Goal: Information Seeking & Learning: Learn about a topic

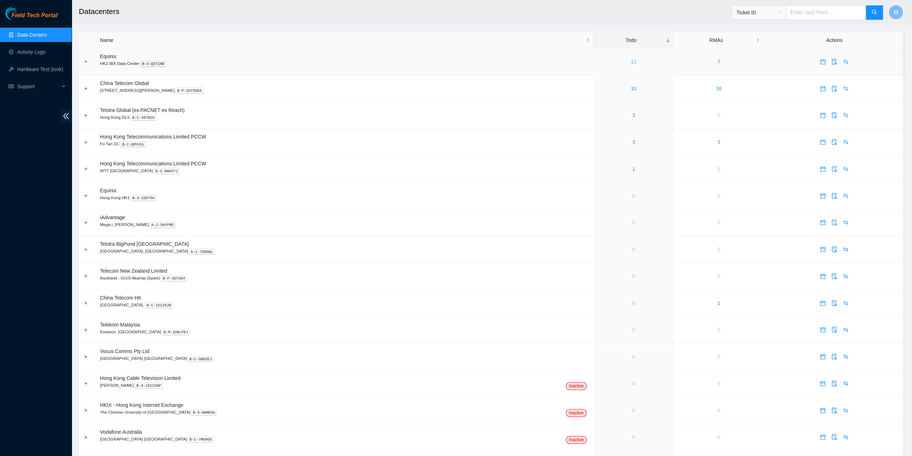
click at [631, 61] on link "12" at bounding box center [634, 62] width 6 height 6
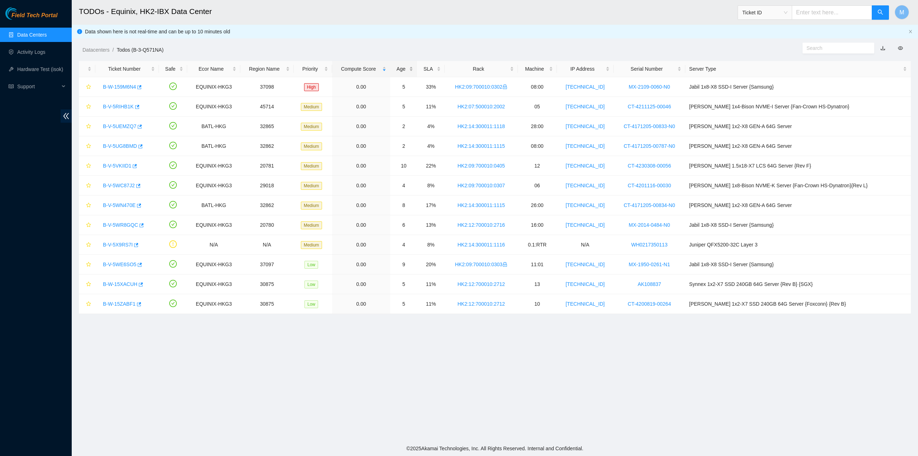
click at [413, 67] on div "Age" at bounding box center [403, 69] width 19 height 8
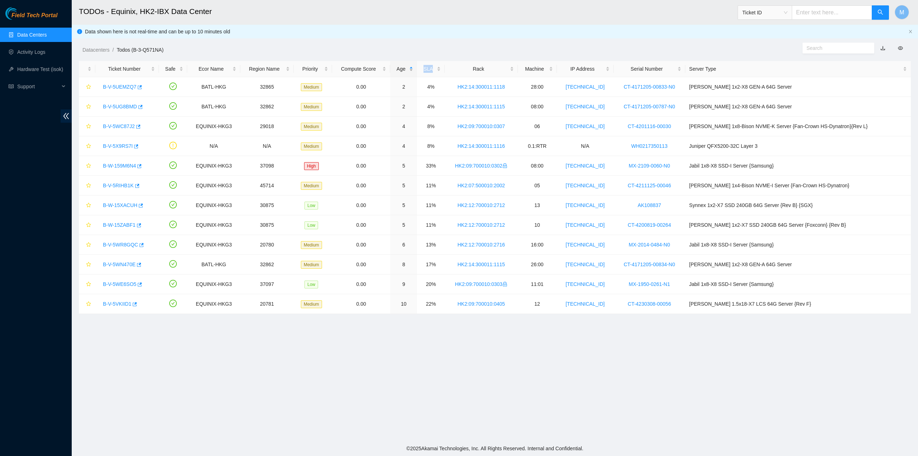
click at [413, 67] on div "Age" at bounding box center [403, 69] width 19 height 8
click at [113, 86] on link "B-V-5VKIID1" at bounding box center [117, 87] width 28 height 6
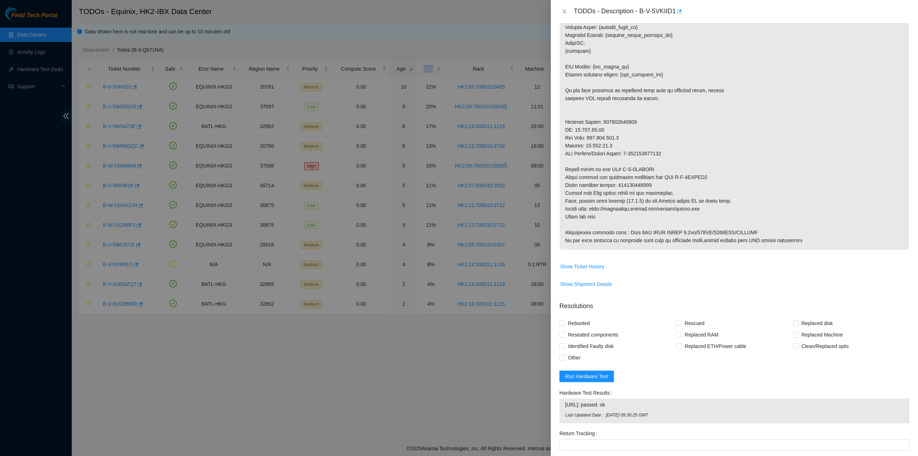
scroll to position [323, 0]
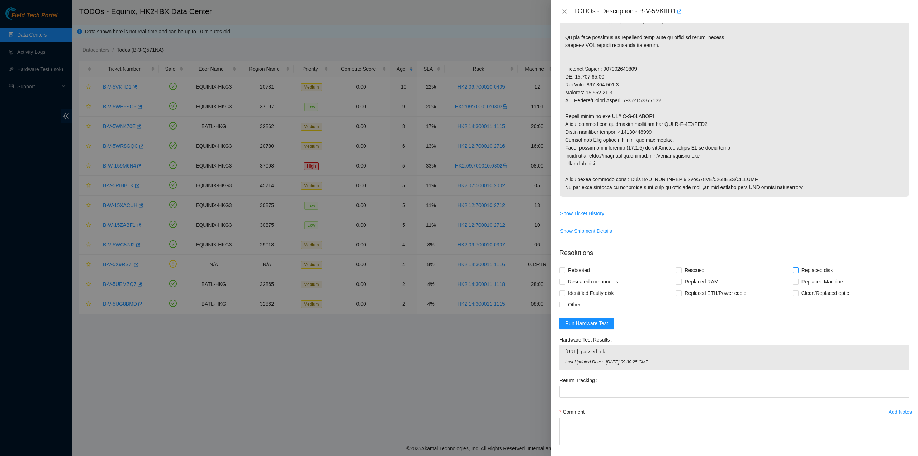
click at [807, 269] on span "Replaced disk" at bounding box center [816, 269] width 37 height 11
click at [798, 269] on input "Replaced disk" at bounding box center [795, 269] width 5 height 5
checkbox input "true"
drag, startPoint x: 695, startPoint y: 267, endPoint x: 624, endPoint y: 268, distance: 71.7
click at [694, 267] on span "Rescued" at bounding box center [693, 269] width 25 height 11
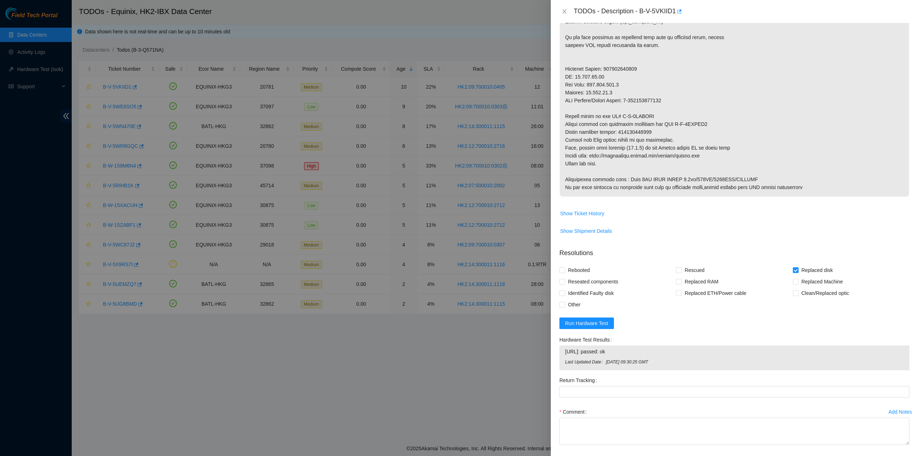
click at [681, 267] on input "Rescued" at bounding box center [678, 269] width 5 height 5
checkbox input "true"
click at [589, 267] on span "Rebooted" at bounding box center [579, 269] width 28 height 11
click at [564, 267] on input "Rebooted" at bounding box center [561, 269] width 5 height 5
checkbox input "true"
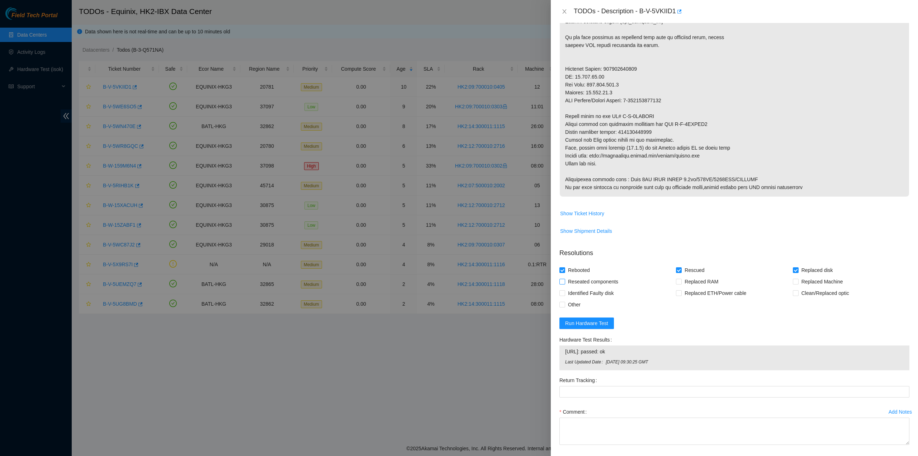
click at [588, 279] on span "Reseated components" at bounding box center [593, 281] width 56 height 11
click at [564, 279] on input "Reseated components" at bounding box center [561, 281] width 5 height 5
checkbox input "true"
drag, startPoint x: 624, startPoint y: 130, endPoint x: 656, endPoint y: 131, distance: 32.6
click at [656, 131] on p at bounding box center [734, 10] width 349 height 374
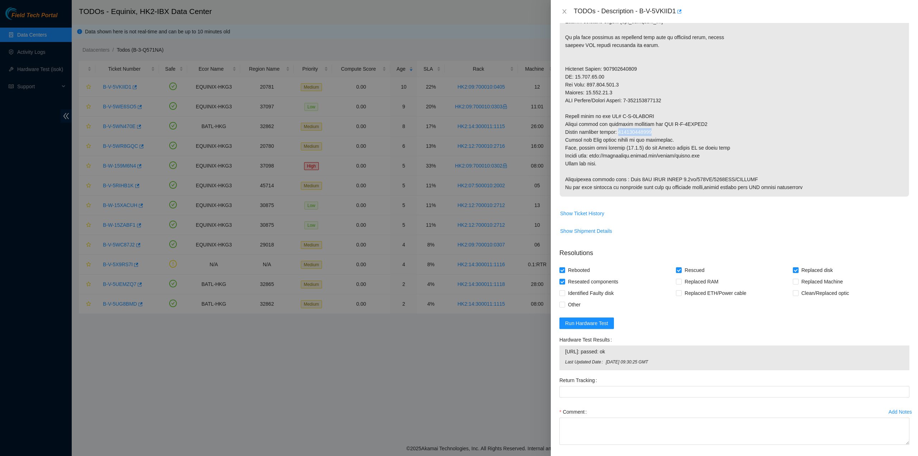
copy p "450826218862"
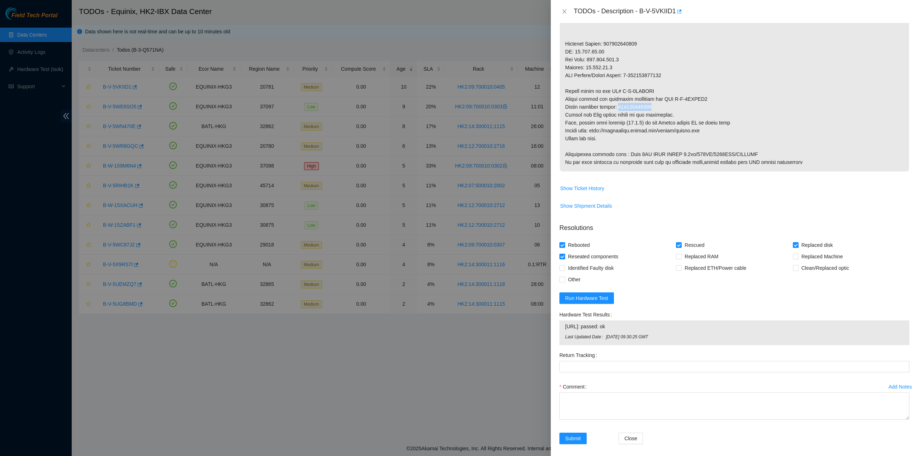
scroll to position [352, 0]
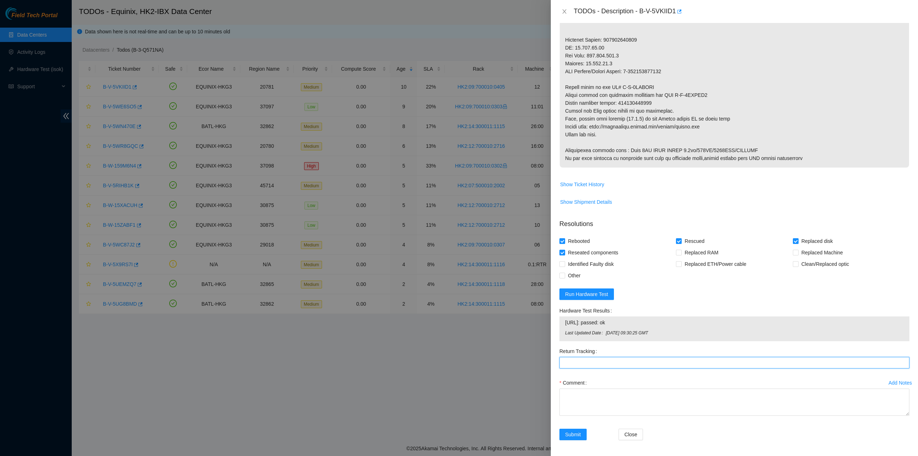
click at [593, 358] on Tracking "Return Tracking" at bounding box center [734, 362] width 350 height 11
click at [565, 9] on icon "close" at bounding box center [564, 12] width 6 height 6
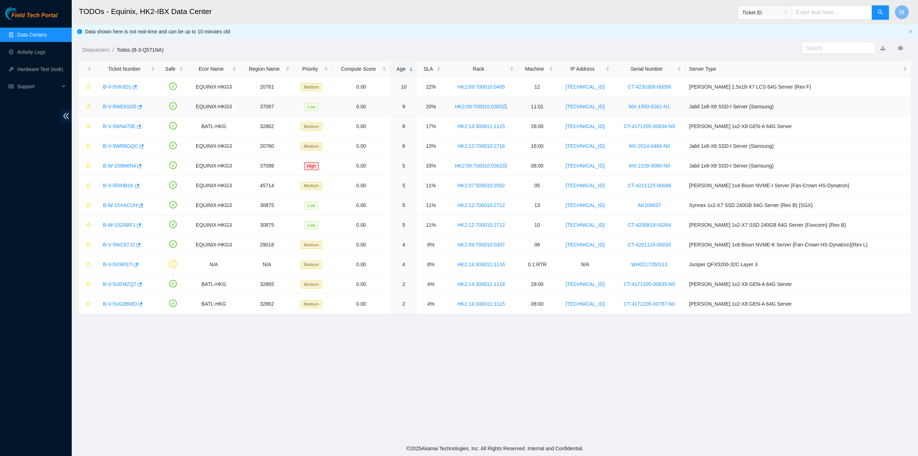
click at [113, 106] on link "B-V-5WE6SO5" at bounding box center [119, 107] width 33 height 6
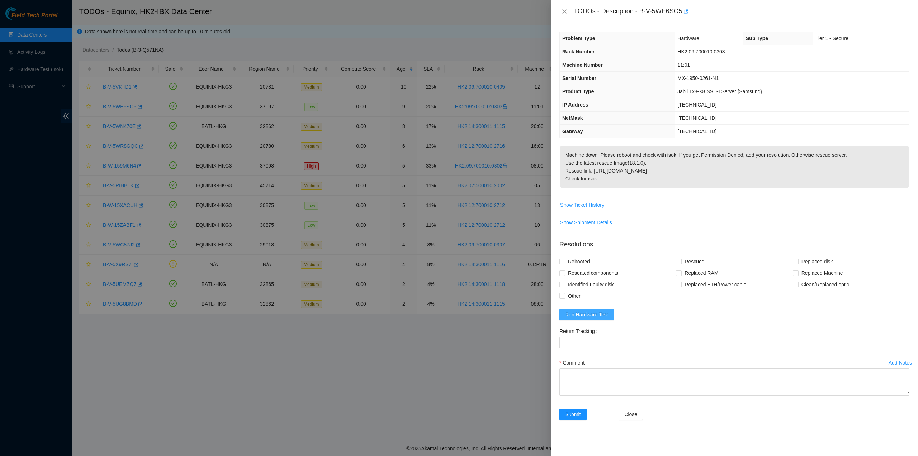
click at [602, 310] on span "Run Hardware Test" at bounding box center [586, 314] width 43 height 8
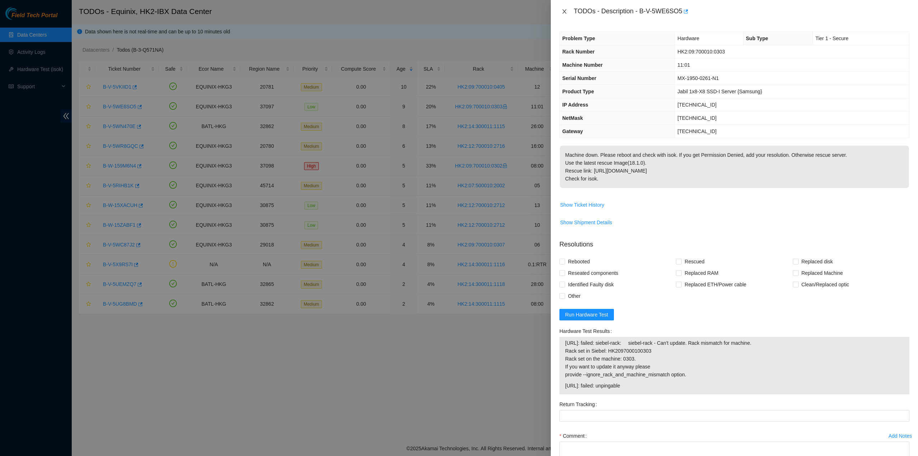
click at [564, 11] on icon "close" at bounding box center [564, 11] width 4 height 4
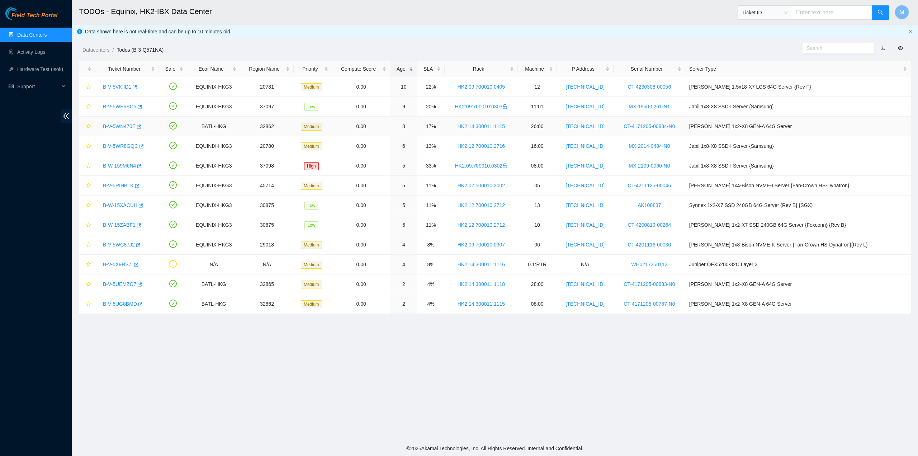
click at [118, 124] on link "B-V-5WN470E" at bounding box center [119, 126] width 33 height 6
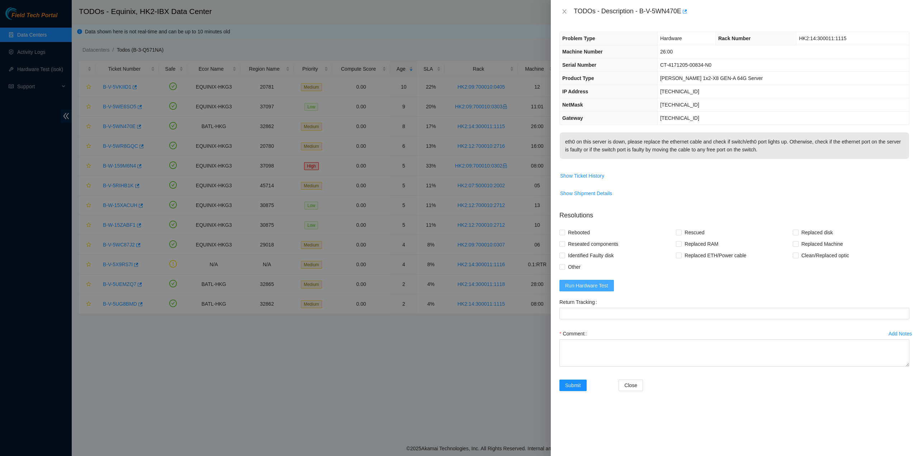
click at [595, 289] on span "Run Hardware Test" at bounding box center [586, 285] width 43 height 8
drag, startPoint x: 680, startPoint y: 92, endPoint x: 648, endPoint y: 98, distance: 32.4
click at [661, 92] on td "23.204.140.52" at bounding box center [783, 91] width 252 height 13
copy span "23.204.140.52"
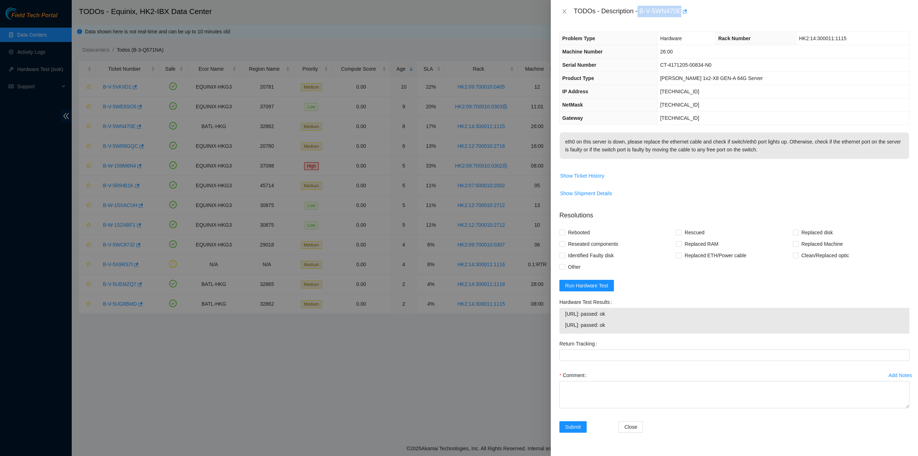
drag, startPoint x: 638, startPoint y: 9, endPoint x: 679, endPoint y: 16, distance: 41.1
click at [681, 14] on div "TODOs - Description - B-V-5WN470E" at bounding box center [742, 11] width 336 height 11
drag, startPoint x: 562, startPoint y: 10, endPoint x: 556, endPoint y: 14, distance: 7.2
click at [562, 10] on icon "close" at bounding box center [564, 12] width 6 height 6
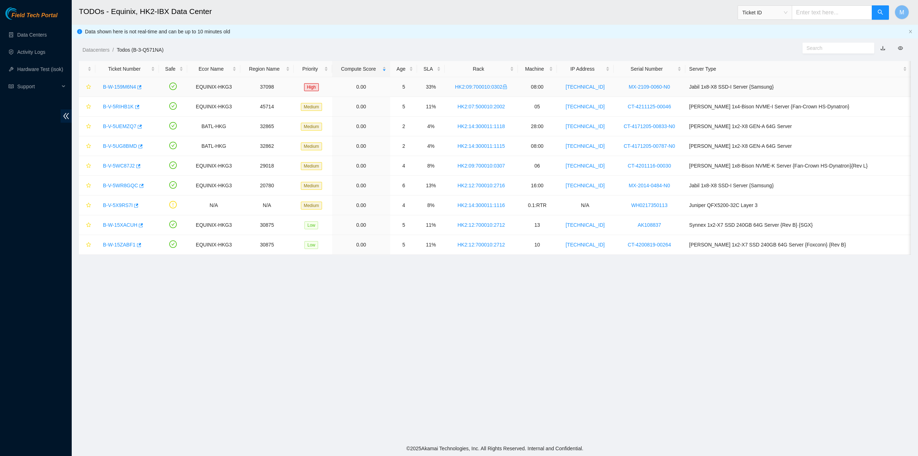
click at [114, 87] on link "B-W-159M6N4" at bounding box center [119, 87] width 33 height 6
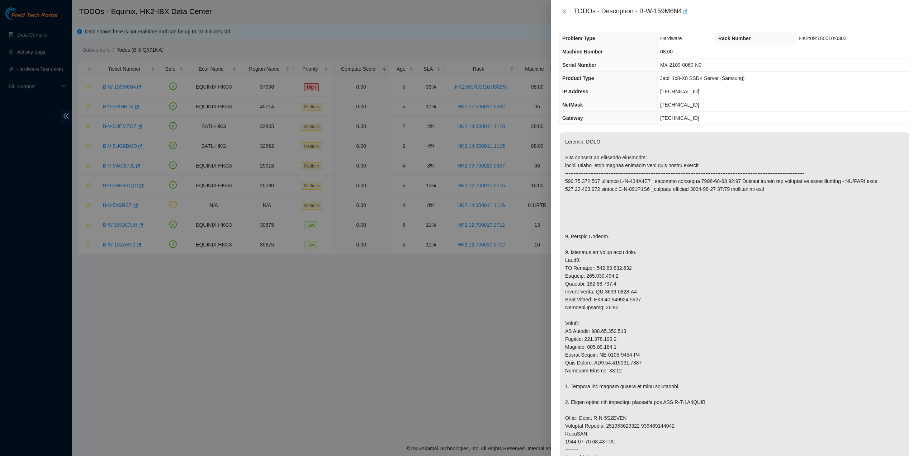
click at [673, 195] on p at bounding box center [734, 382] width 349 height 500
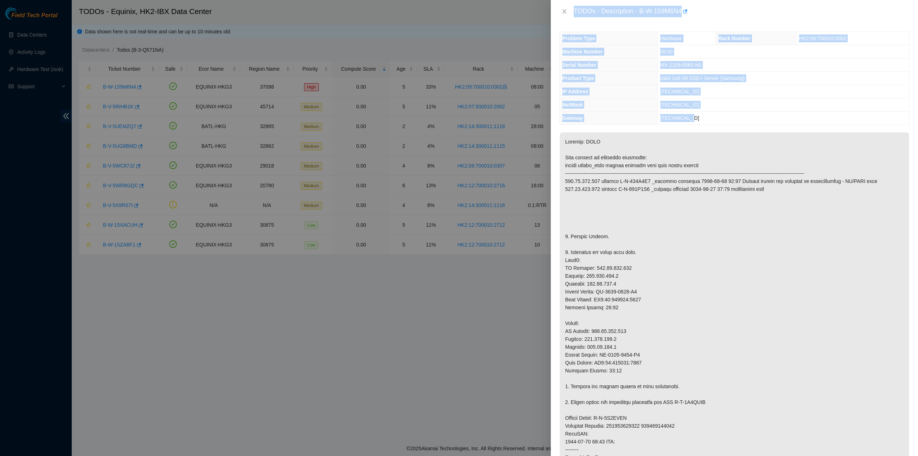
drag, startPoint x: 573, startPoint y: 11, endPoint x: 693, endPoint y: 121, distance: 162.7
click at [693, 121] on div "TODOs - Description - B-W-159M6N4 Problem Type Hardware Rack Number HK2:09:7000…" at bounding box center [734, 228] width 367 height 456
copy div "TODOs - Description - B-W-159M6N4 Problem Type Hardware Rack Number HK2:09:7000…"
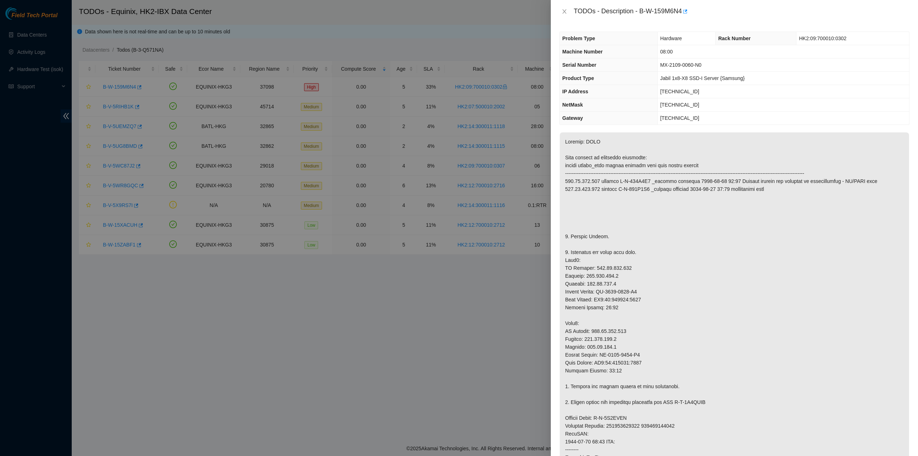
click at [840, 219] on p at bounding box center [734, 382] width 349 height 500
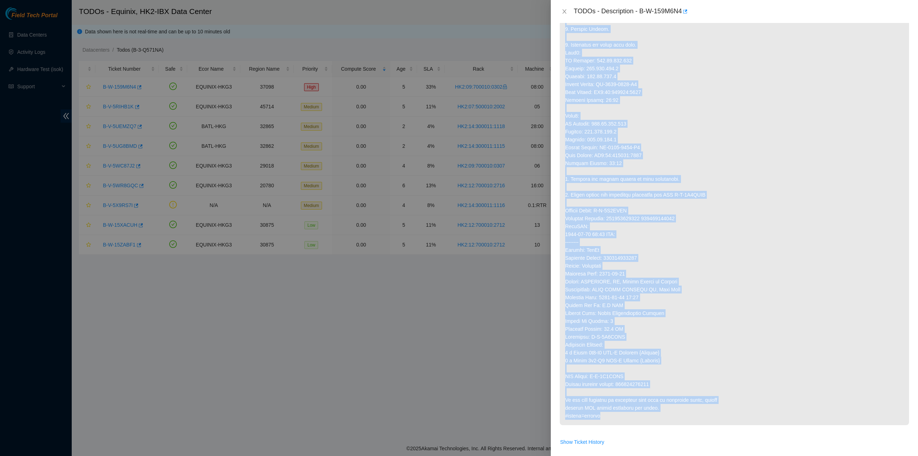
scroll to position [215, 0]
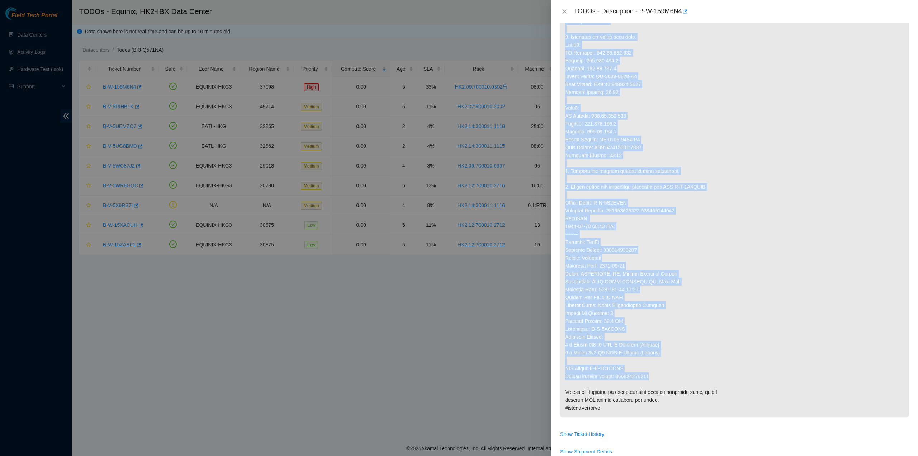
drag, startPoint x: 566, startPoint y: 141, endPoint x: 663, endPoint y: 379, distance: 257.6
click at [663, 379] on p at bounding box center [734, 167] width 349 height 500
copy p "Network: ESSL This machine is currently suspended: target target_type ticket se…"
click at [564, 12] on icon "close" at bounding box center [564, 11] width 4 height 4
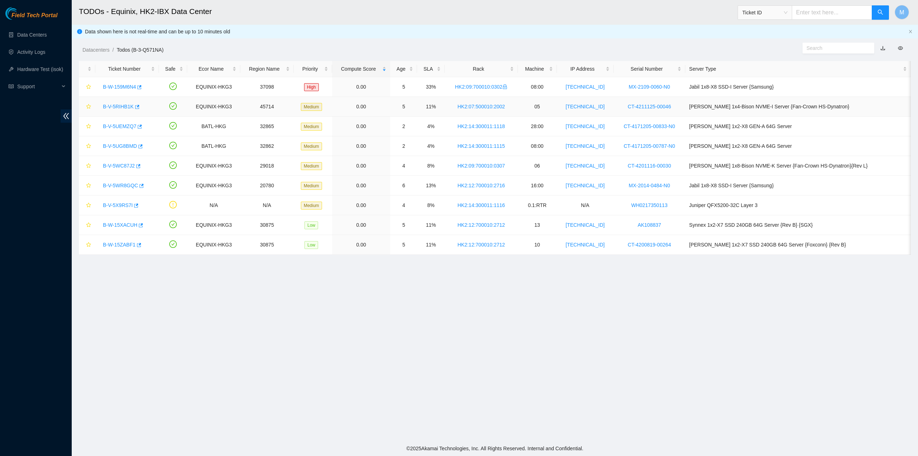
click at [117, 105] on link "B-V-5RIHB1K" at bounding box center [118, 107] width 31 height 6
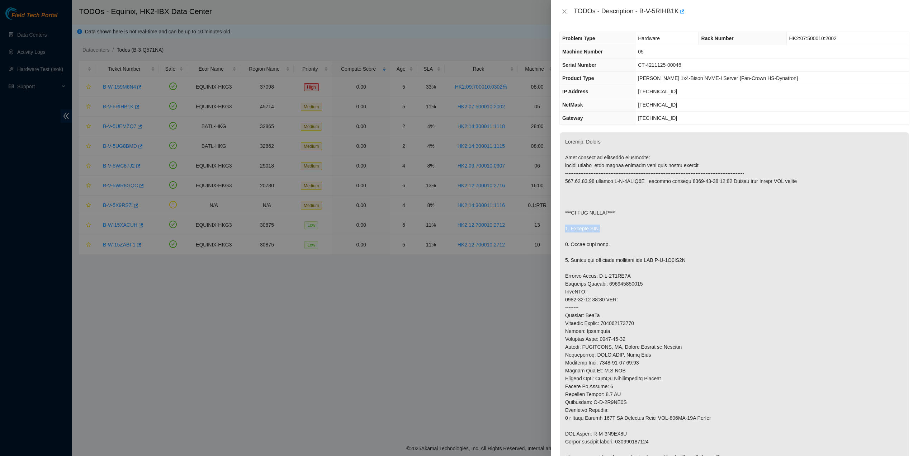
drag, startPoint x: 697, startPoint y: 223, endPoint x: 627, endPoint y: 64, distance: 173.4
click at [696, 220] on p at bounding box center [734, 307] width 349 height 350
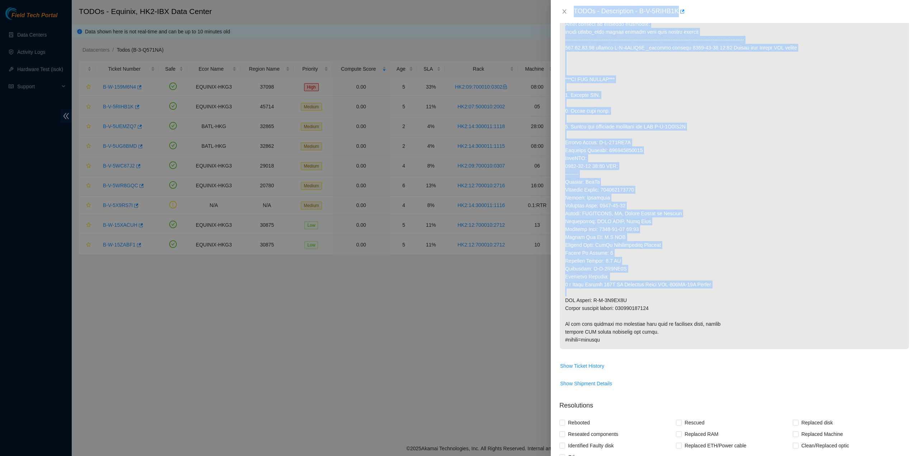
scroll to position [143, 0]
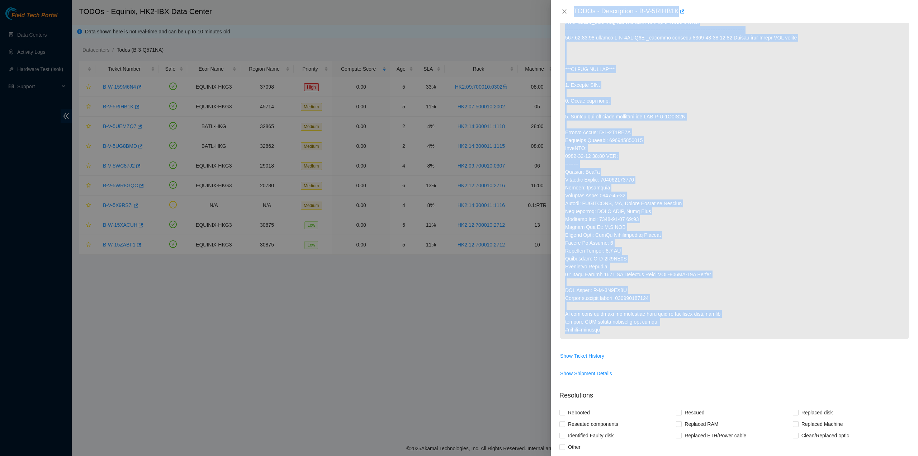
drag, startPoint x: 572, startPoint y: 13, endPoint x: 695, endPoint y: 328, distance: 338.4
click at [697, 328] on div "TODOs - Description - B-V-5RIHB1K Problem Type Hardware Rack Number HK2:07:5000…" at bounding box center [734, 228] width 367 height 456
copy div "TODOs - Description - B-V-5RIHB1K Problem Type Hardware Rack Number HK2:07:5000…"
click at [564, 10] on icon "close" at bounding box center [564, 12] width 6 height 6
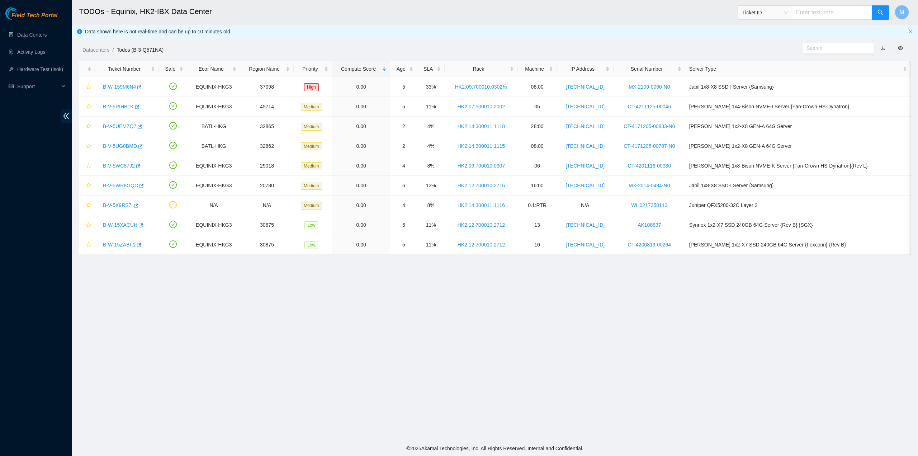
scroll to position [0, 0]
click at [118, 125] on link "B-V-5UEMZQ7" at bounding box center [119, 126] width 33 height 6
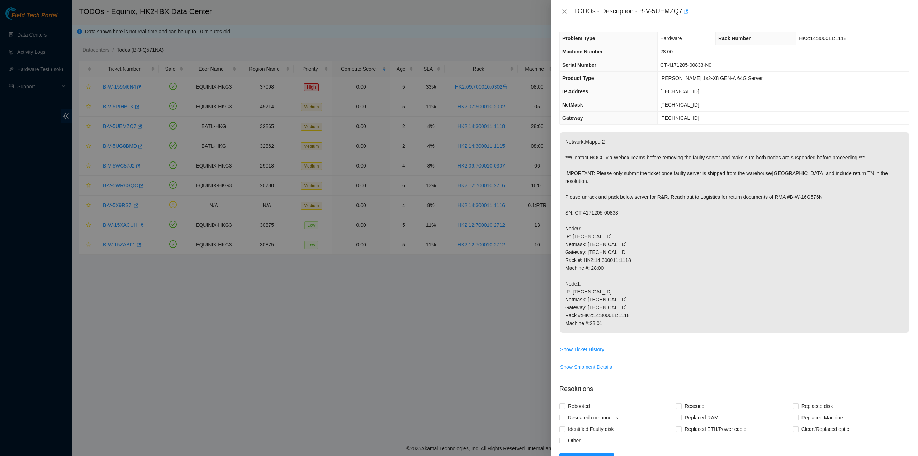
click at [609, 161] on p "Network:Mapper2 ***Contact NOCC via Webex Teams before removing the faulty serv…" at bounding box center [734, 232] width 349 height 200
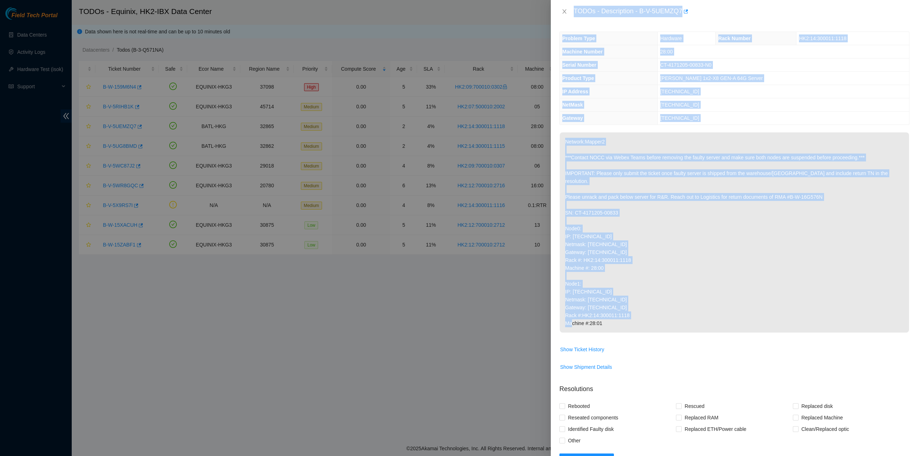
drag, startPoint x: 574, startPoint y: 10, endPoint x: 649, endPoint y: 316, distance: 315.2
click at [649, 316] on div "TODOs - Description - B-V-5UEMZQ7 Problem Type Hardware Rack Number HK2:14:3000…" at bounding box center [734, 228] width 367 height 456
copy div "TODOs - Description - B-V-5UEMZQ7 Problem Type Hardware Rack Number HK2:14:3000…"
click at [564, 10] on icon "close" at bounding box center [564, 12] width 6 height 6
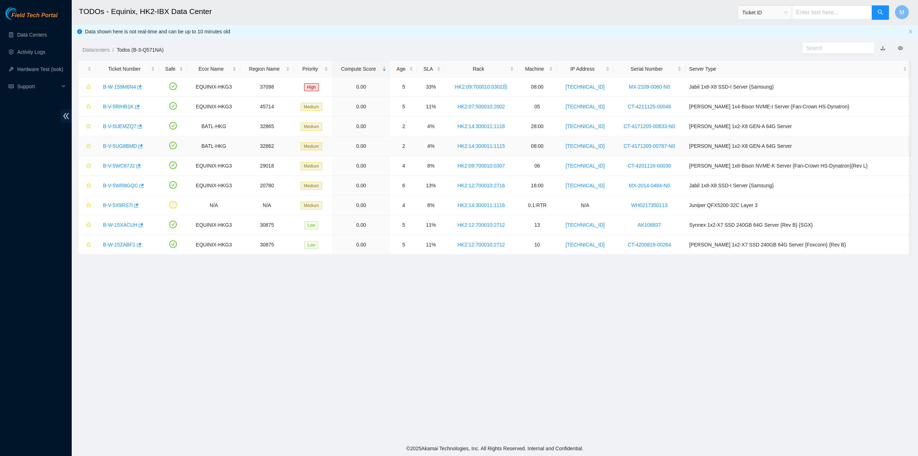
click at [122, 146] on link "B-V-5UG8BMD" at bounding box center [120, 146] width 34 height 6
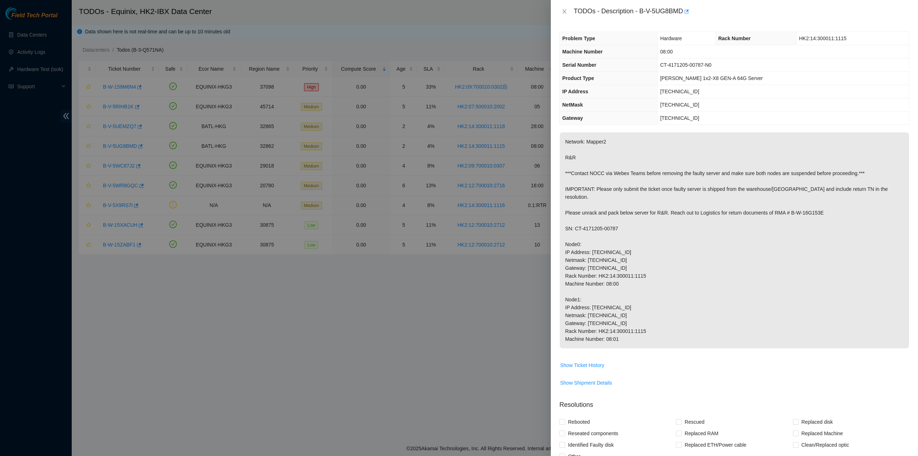
click at [748, 211] on p "Network: Mapper2 R&R ***Contact NOCC via Webex Teams before removing the faulty…" at bounding box center [734, 240] width 349 height 216
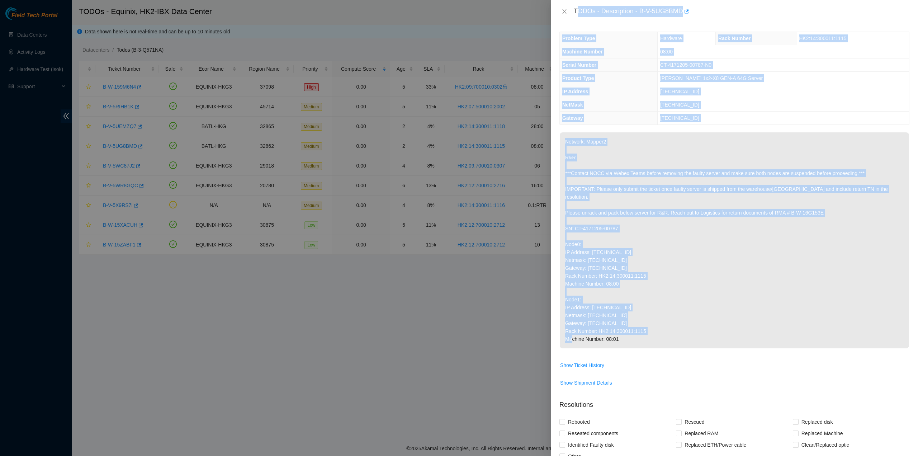
drag, startPoint x: 575, startPoint y: 10, endPoint x: 705, endPoint y: 337, distance: 351.9
click at [705, 337] on div "TODOs - Description - B-V-5UG8BMD Problem Type Hardware Rack Number HK2:14:3000…" at bounding box center [734, 228] width 367 height 456
copy div "ODOs - Description - B-V-5UG8BMD Problem Type Hardware Rack Number HK2:14:30001…"
click at [562, 10] on icon "close" at bounding box center [564, 11] width 4 height 4
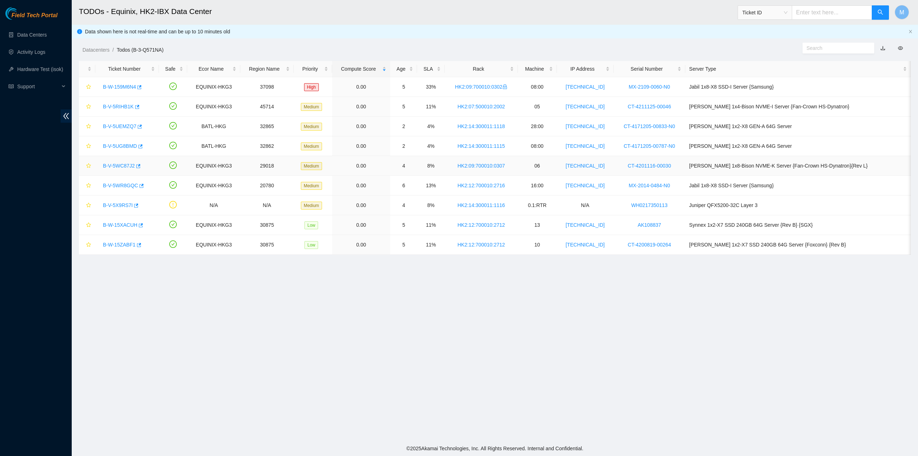
drag, startPoint x: 113, startPoint y: 159, endPoint x: 113, endPoint y: 163, distance: 4.0
click at [113, 159] on td "B-V-5WC87J2" at bounding box center [126, 166] width 63 height 20
click at [113, 164] on link "B-V-5WC87J2" at bounding box center [119, 166] width 32 height 6
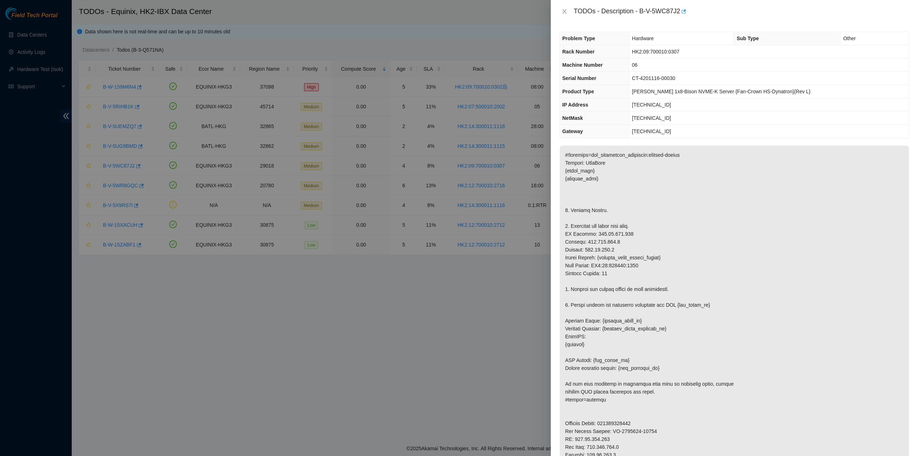
click at [640, 202] on p at bounding box center [734, 336] width 349 height 381
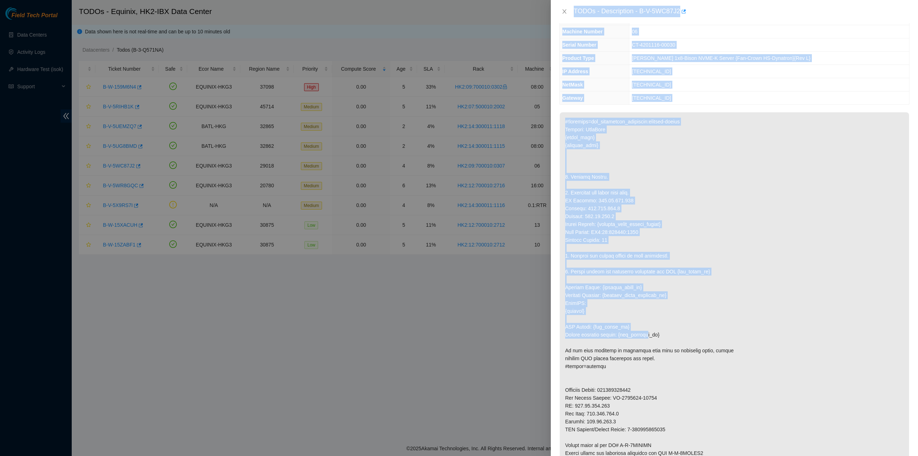
scroll to position [108, 0]
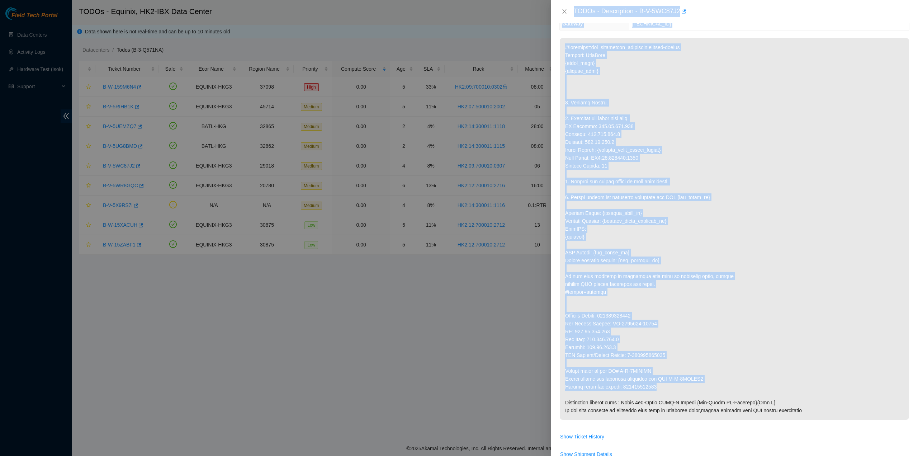
drag, startPoint x: 574, startPoint y: 10, endPoint x: 664, endPoint y: 385, distance: 385.6
click at [664, 385] on div "TODOs - Description - B-V-5WC87J2 Problem Type Hardware Sub Type Other Rack Num…" at bounding box center [734, 228] width 367 height 456
copy div "TODOs - Description - B-V-5WC87J2 Problem Type Hardware Sub Type Other Rack Num…"
click at [562, 11] on icon "close" at bounding box center [564, 12] width 6 height 6
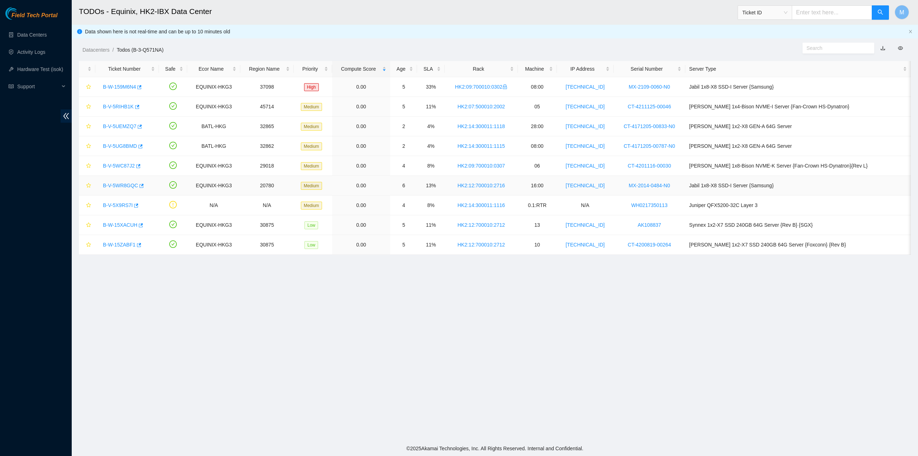
click at [122, 185] on link "B-V-5WR8GQC" at bounding box center [120, 185] width 35 height 6
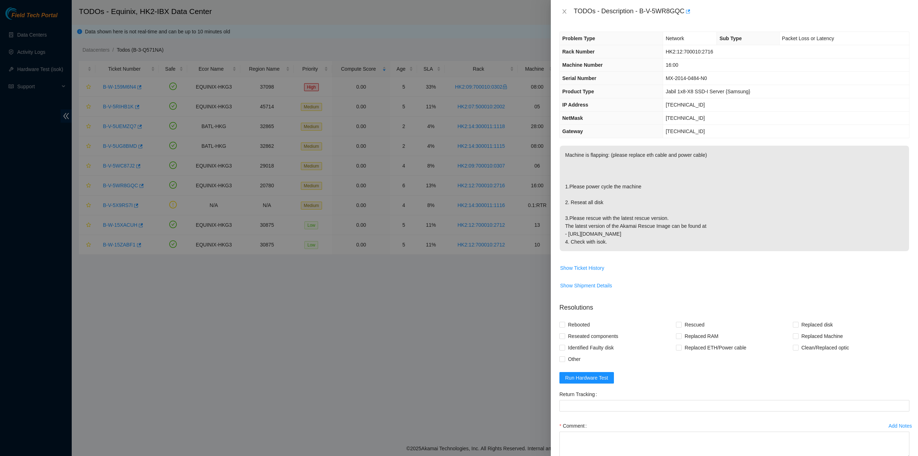
drag, startPoint x: 648, startPoint y: 261, endPoint x: 615, endPoint y: 136, distance: 129.8
click at [647, 258] on tbody "Machine is flapping: (please replace eth cable and power cable) 1.Please power …" at bounding box center [734, 221] width 350 height 152
drag, startPoint x: 572, startPoint y: 12, endPoint x: 624, endPoint y: 237, distance: 231.5
click at [632, 242] on div "TODOs - Description - B-V-5WR8GQC Problem Type Network Sub Type Packet Loss or …" at bounding box center [734, 228] width 367 height 456
copy div "TODOs - Description - B-V-5WR8GQC Problem Type Network Sub Type Packet Loss or …"
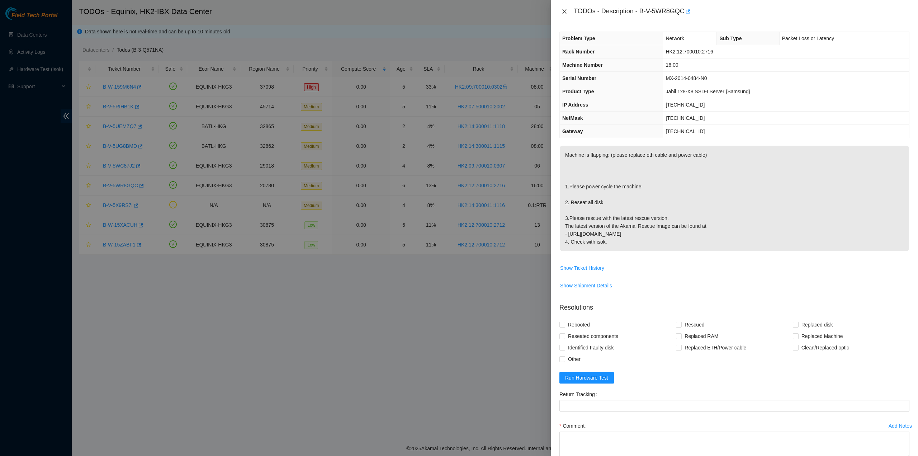
drag, startPoint x: 564, startPoint y: 11, endPoint x: 350, endPoint y: 171, distance: 267.0
click at [564, 12] on icon "close" at bounding box center [564, 11] width 4 height 4
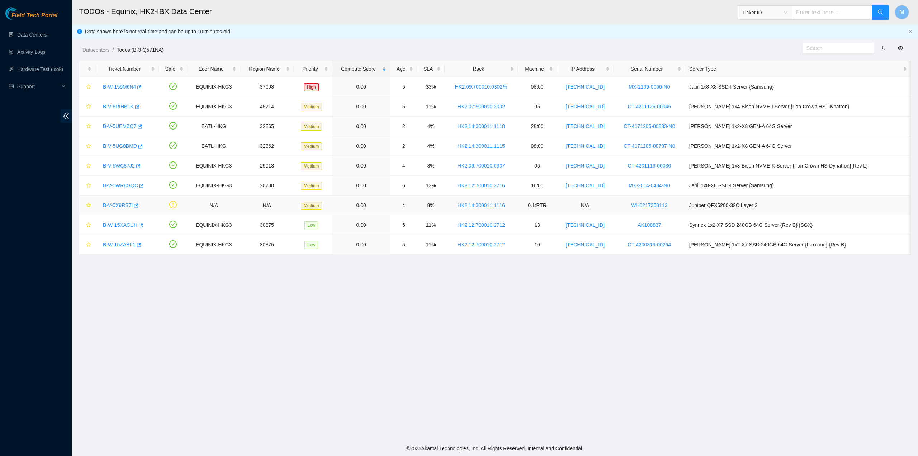
click at [120, 203] on link "B-V-5X9RS7I" at bounding box center [118, 205] width 30 height 6
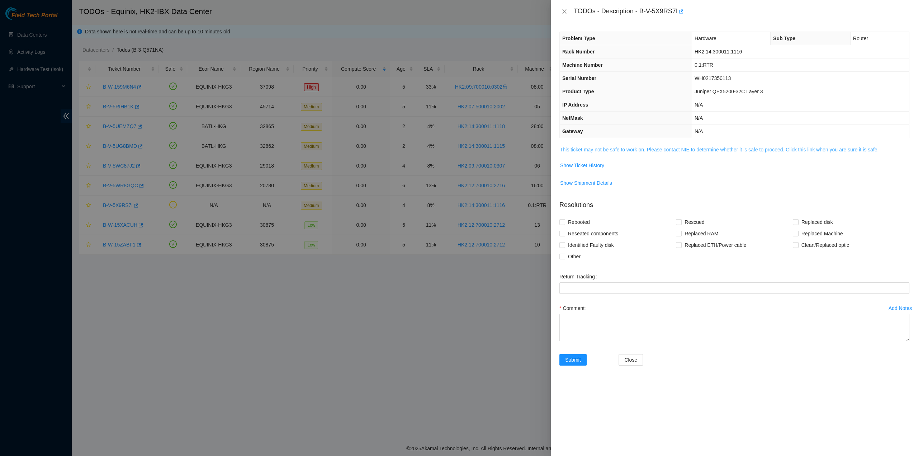
click at [600, 149] on link "This ticket may not be safe to work on. Please contact NIE to determine whether…" at bounding box center [719, 150] width 319 height 6
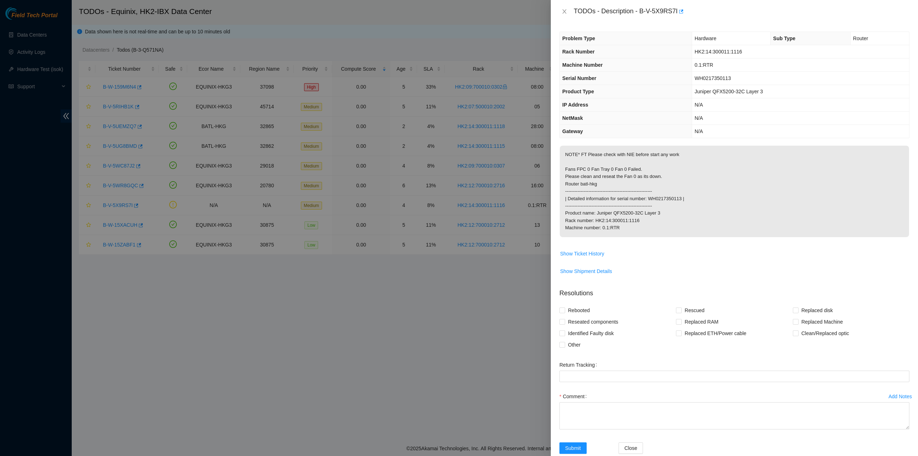
click at [630, 146] on p "NOTE* FT Please check with NIE before start any work Fans FPC 0 Fan Tray 0 Fan …" at bounding box center [734, 191] width 349 height 91
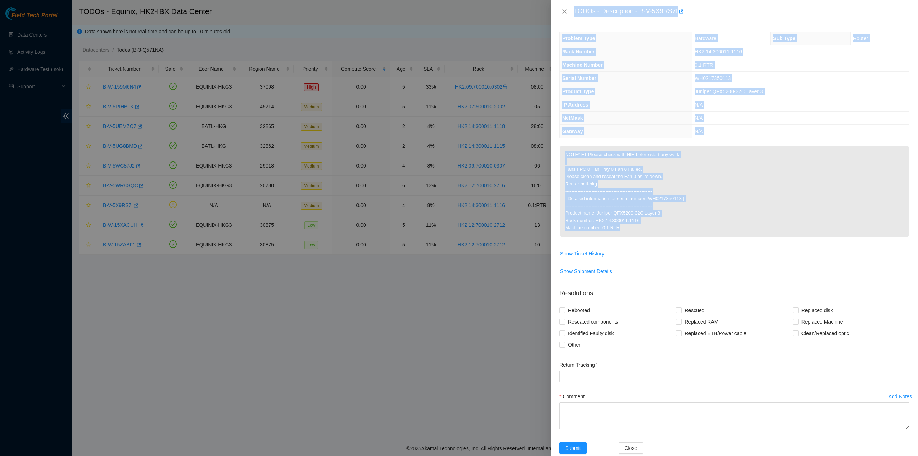
drag, startPoint x: 574, startPoint y: 8, endPoint x: 675, endPoint y: 229, distance: 242.5
click at [678, 228] on div "TODOs - Description - B-V-5X9RS7I Problem Type Hardware Sub Type Router Rack Nu…" at bounding box center [734, 228] width 367 height 456
copy div "TODOs - Description - B-V-5X9RS7I Problem Type Hardware Sub Type Router Rack Nu…"
drag, startPoint x: 563, startPoint y: 11, endPoint x: 540, endPoint y: 47, distance: 42.1
click at [563, 11] on icon "close" at bounding box center [564, 12] width 6 height 6
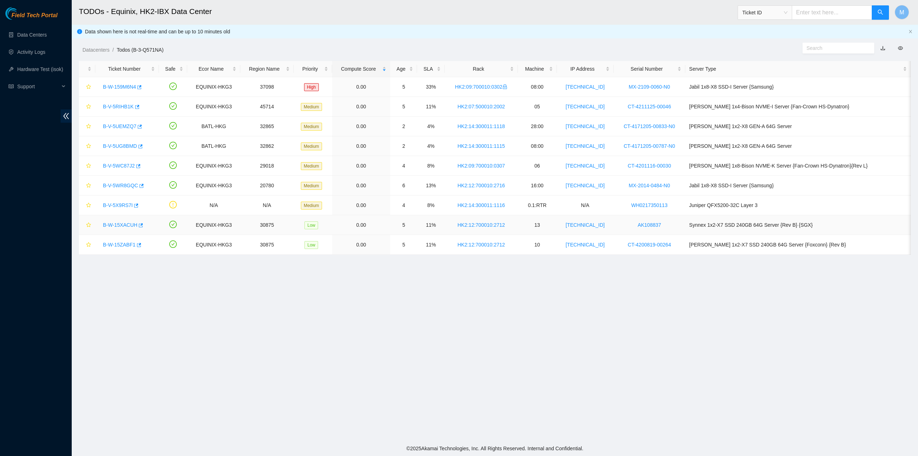
drag, startPoint x: 122, startPoint y: 222, endPoint x: 125, endPoint y: 225, distance: 4.6
click at [122, 222] on link "B-W-15XACUH" at bounding box center [120, 225] width 34 height 6
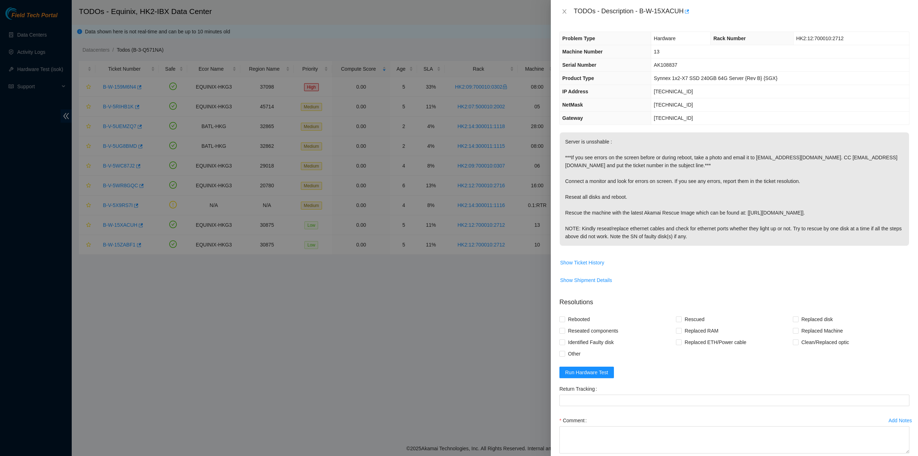
drag, startPoint x: 638, startPoint y: 218, endPoint x: 628, endPoint y: 186, distance: 33.4
click at [638, 217] on p "Server is unsshable : ***If you see errors on the screen before or during reboo…" at bounding box center [734, 188] width 349 height 113
click at [575, 9] on div "TODOs - Description - B-W-15XACUH" at bounding box center [742, 11] width 336 height 11
drag, startPoint x: 575, startPoint y: 10, endPoint x: 763, endPoint y: 250, distance: 305.1
click at [765, 248] on div "TODOs - Description - B-W-15XACUH Problem Type Hardware Rack Number HK2:12:7000…" at bounding box center [734, 228] width 367 height 456
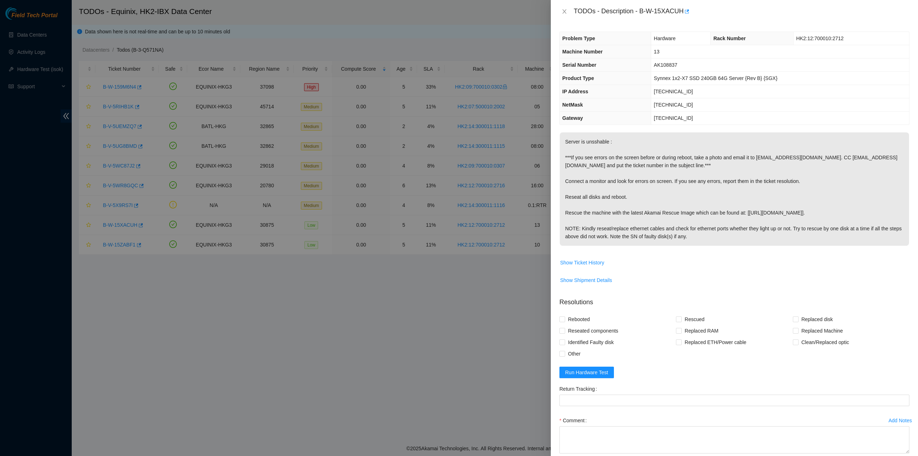
copy div "TODOs - Description - B-W-15XACUH Problem Type Hardware Rack Number HK2:12:7000…"
click at [562, 13] on icon "close" at bounding box center [564, 12] width 6 height 6
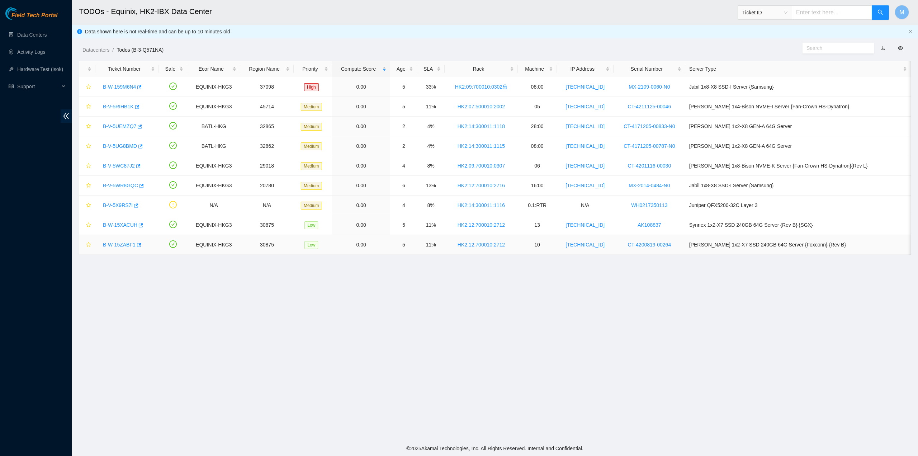
click at [114, 244] on link "B-W-15ZABF1" at bounding box center [119, 245] width 33 height 6
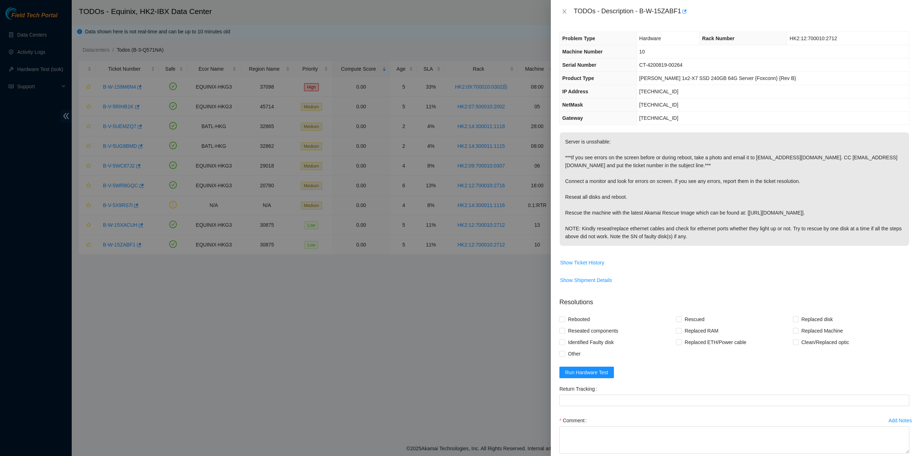
drag, startPoint x: 658, startPoint y: 190, endPoint x: 616, endPoint y: 71, distance: 126.2
click at [657, 189] on p "Server is unsshable: ***If you see errors on the screen before or during reboot…" at bounding box center [734, 188] width 349 height 113
drag, startPoint x: 574, startPoint y: 8, endPoint x: 757, endPoint y: 247, distance: 300.7
click at [764, 249] on div "TODOs - Description - B-W-15ZABF1 Problem Type Hardware Rack Number HK2:12:7000…" at bounding box center [734, 228] width 367 height 456
copy div "TODOs - Description - B-W-15ZABF1 Problem Type Hardware Rack Number HK2:12:7000…"
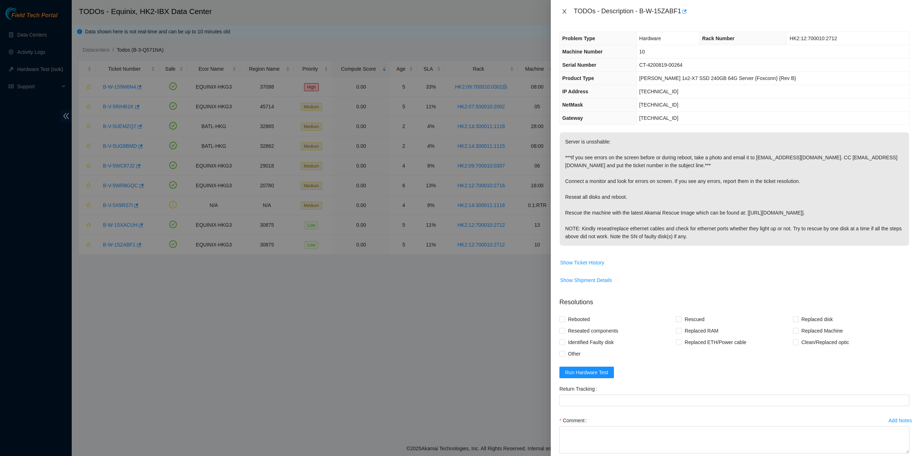
click at [561, 14] on button "Close" at bounding box center [564, 11] width 10 height 7
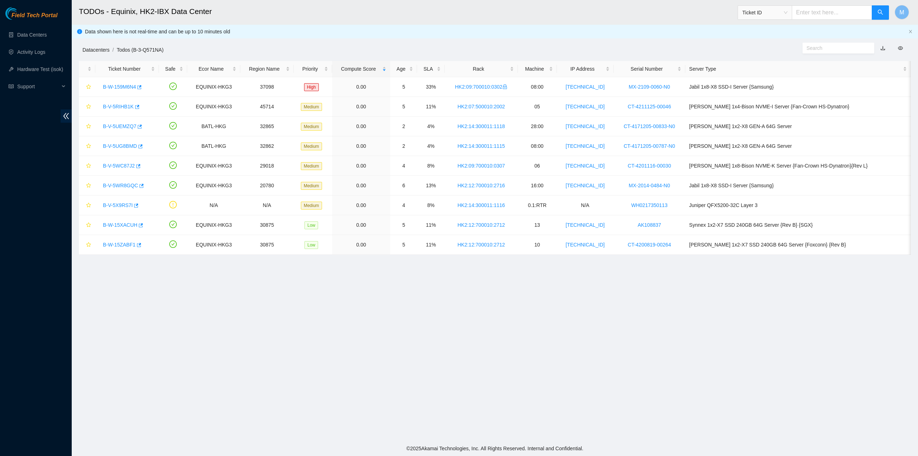
click at [94, 49] on link "Datacenters" at bounding box center [95, 50] width 27 height 6
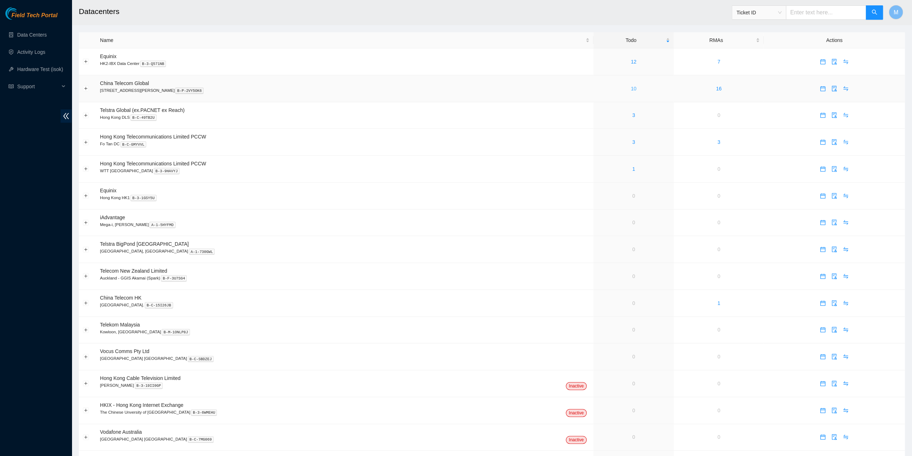
click at [631, 87] on link "10" at bounding box center [634, 89] width 6 height 6
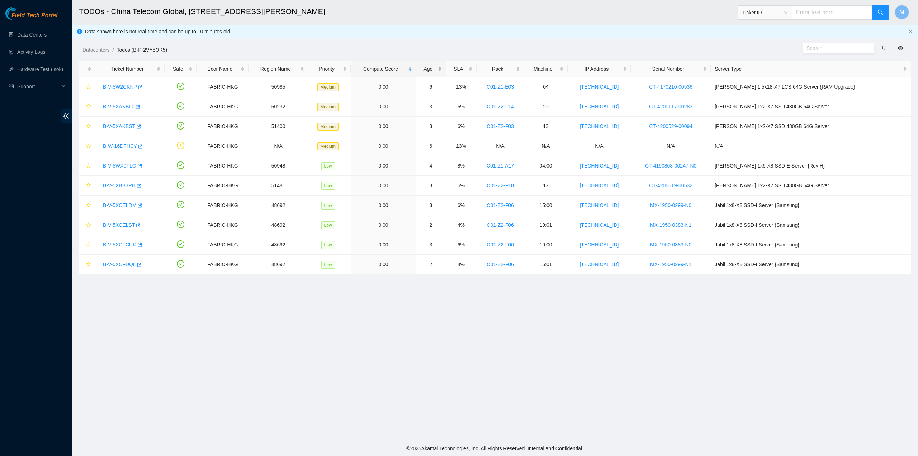
drag, startPoint x: 479, startPoint y: 67, endPoint x: 468, endPoint y: 66, distance: 11.1
click at [472, 66] on div "SLA" at bounding box center [461, 69] width 23 height 8
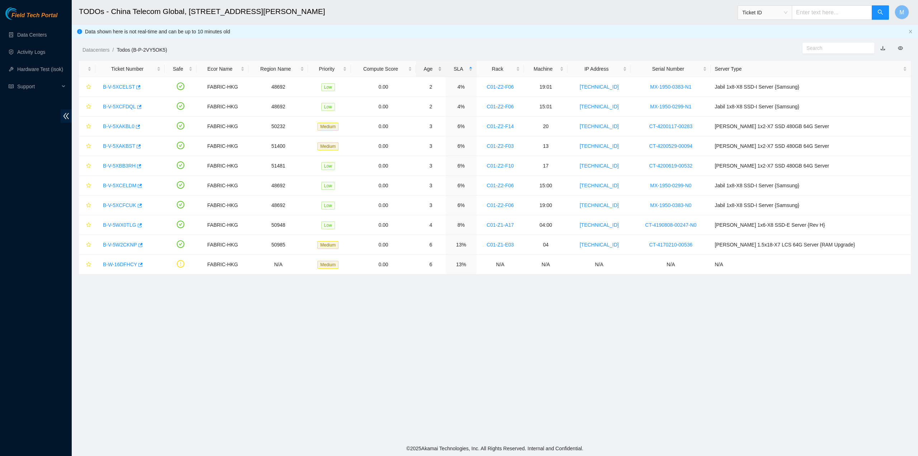
click at [442, 66] on div "Age" at bounding box center [431, 69] width 22 height 8
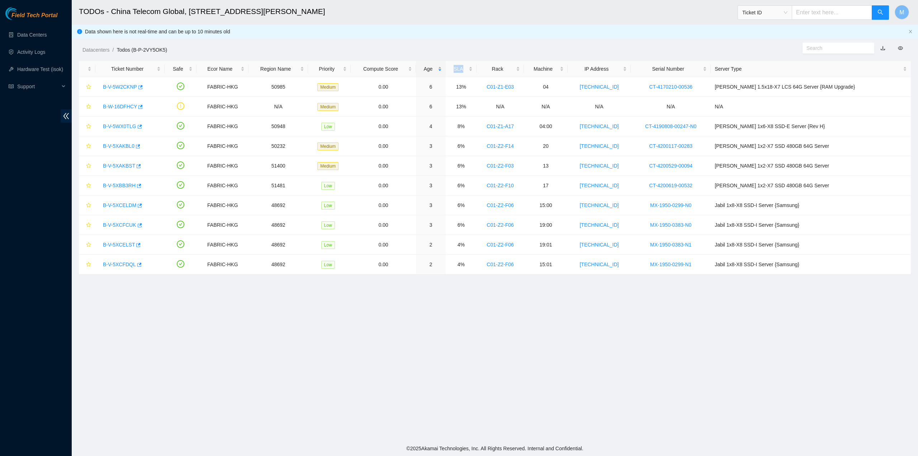
click at [442, 66] on div "Age" at bounding box center [431, 69] width 22 height 8
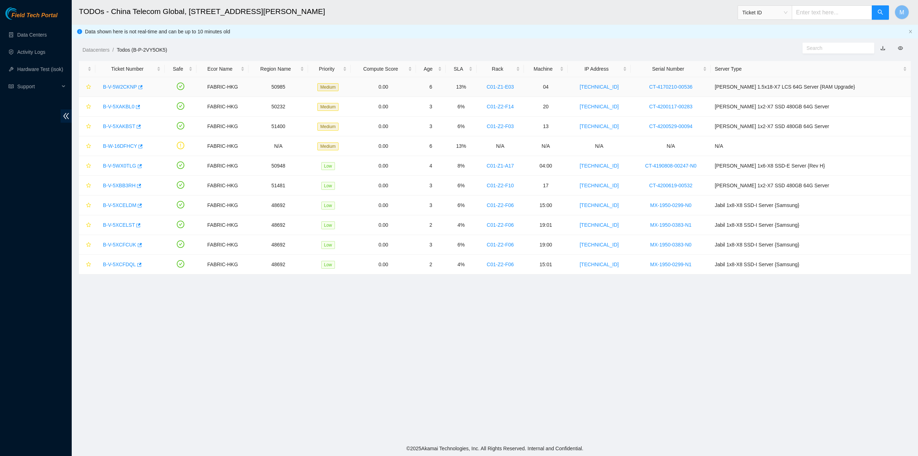
click at [129, 82] on div "B-V-5W2CKNP" at bounding box center [129, 86] width 61 height 11
click at [127, 84] on link "B-V-5W2CKNP" at bounding box center [120, 87] width 34 height 6
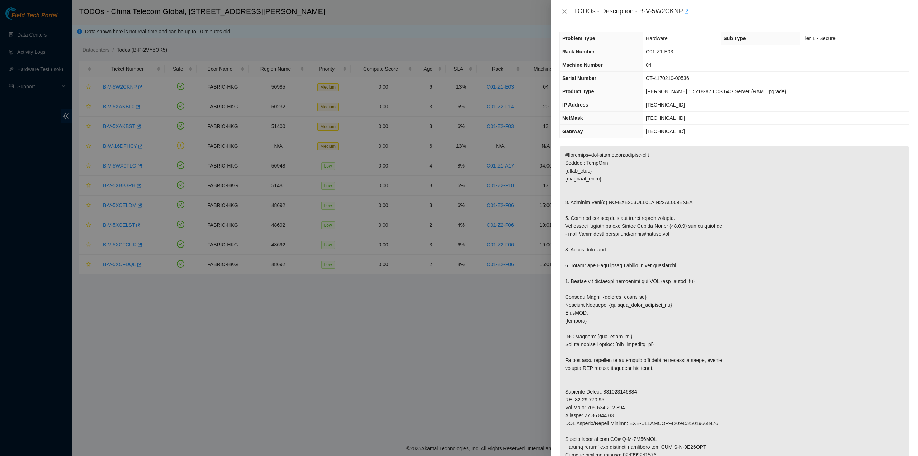
click at [656, 170] on p at bounding box center [734, 333] width 349 height 374
click at [574, 14] on div "TODOs - Description - B-V-5W2CKNP" at bounding box center [742, 11] width 336 height 11
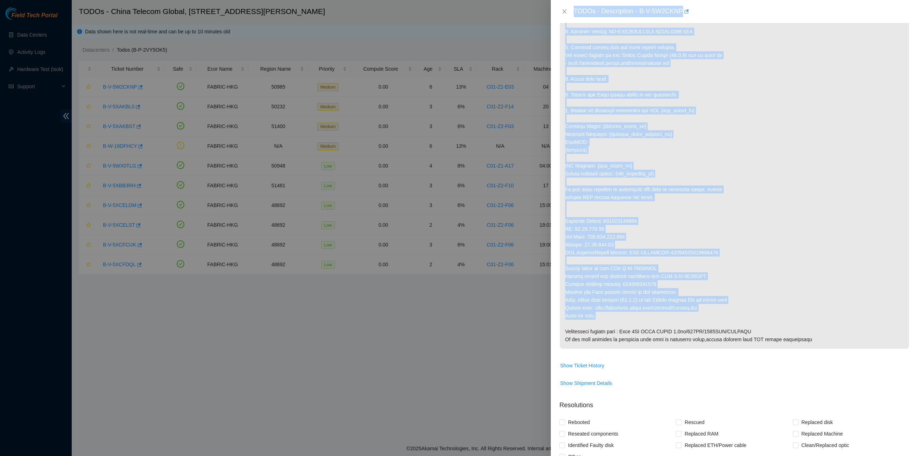
scroll to position [179, 0]
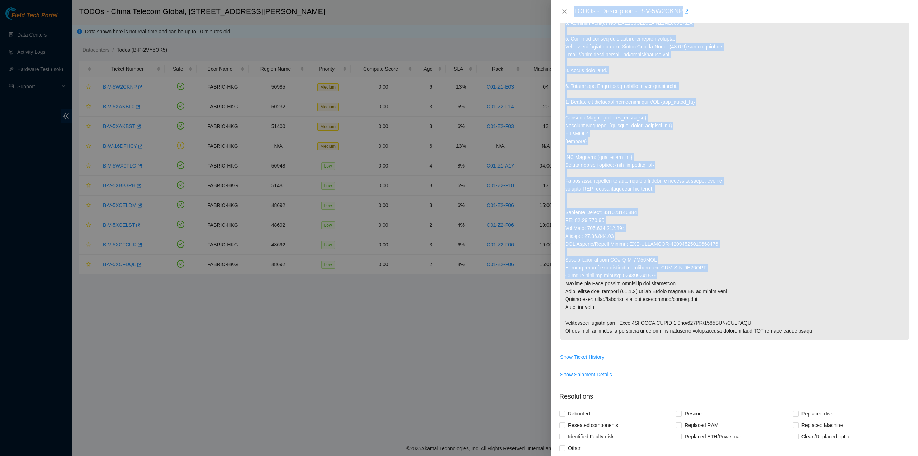
drag, startPoint x: 574, startPoint y: 10, endPoint x: 680, endPoint y: 277, distance: 287.2
click at [686, 276] on div "TODOs - Description - B-V-5W2CKNP Problem Type Hardware Sub Type Tier 1 - Secur…" at bounding box center [734, 228] width 367 height 456
click at [565, 12] on icon "close" at bounding box center [564, 11] width 4 height 4
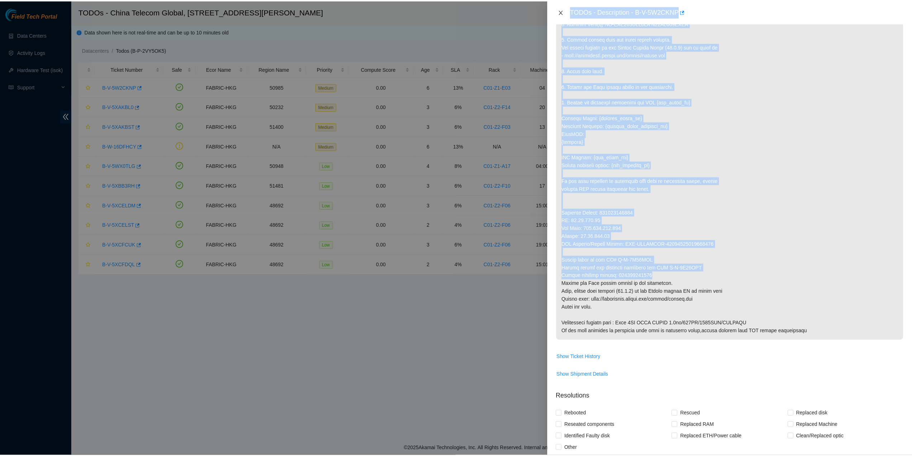
scroll to position [0, 0]
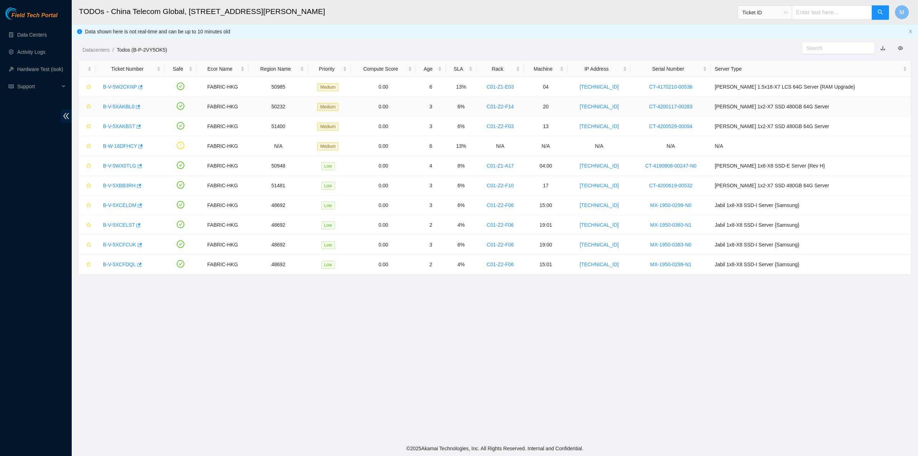
click at [124, 106] on link "B-V-5XAKBL0" at bounding box center [119, 107] width 32 height 6
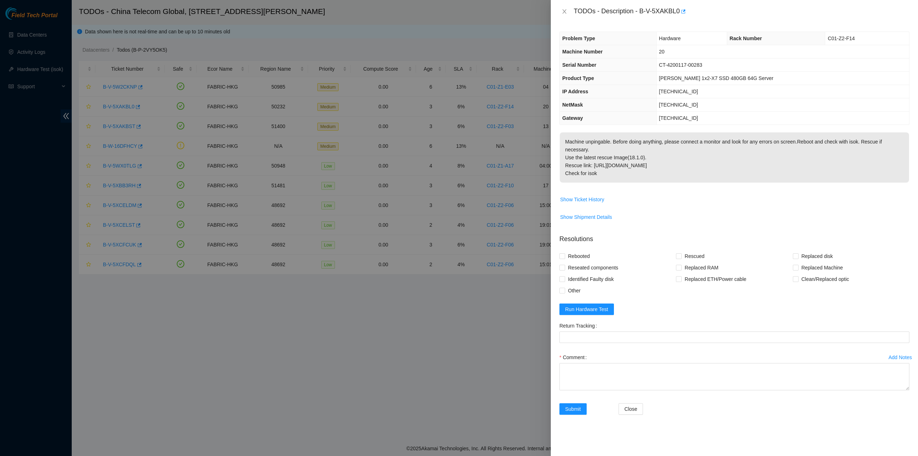
click at [674, 139] on p "Machine unpingable. Before doing anything, please connect a monitor and look fo…" at bounding box center [734, 157] width 349 height 50
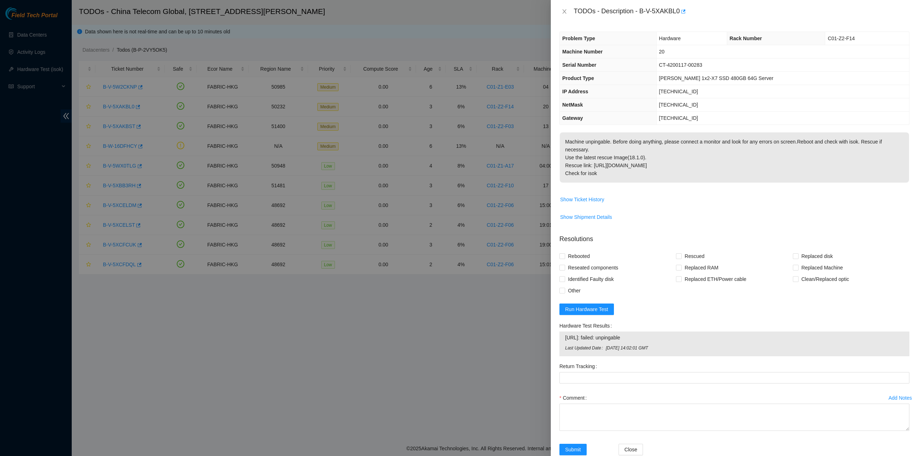
drag, startPoint x: 607, startPoint y: 30, endPoint x: 665, endPoint y: 173, distance: 154.0
click at [665, 173] on div "TODOs - Description - B-V-5XAKBL0 Problem Type Hardware Rack Number C01-Z2-F14 …" at bounding box center [734, 228] width 367 height 456
click at [564, 15] on div "TODOs - Description - B-V-5XAKBL0" at bounding box center [734, 11] width 350 height 11
click at [567, 9] on button "Close" at bounding box center [564, 11] width 10 height 7
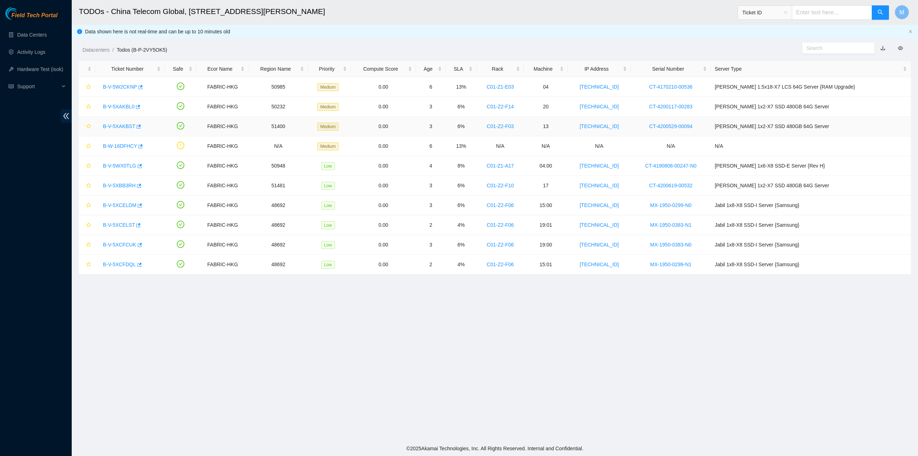
drag, startPoint x: 123, startPoint y: 127, endPoint x: 147, endPoint y: 133, distance: 25.0
click at [122, 127] on link "B-V-5XAKBST" at bounding box center [119, 126] width 32 height 6
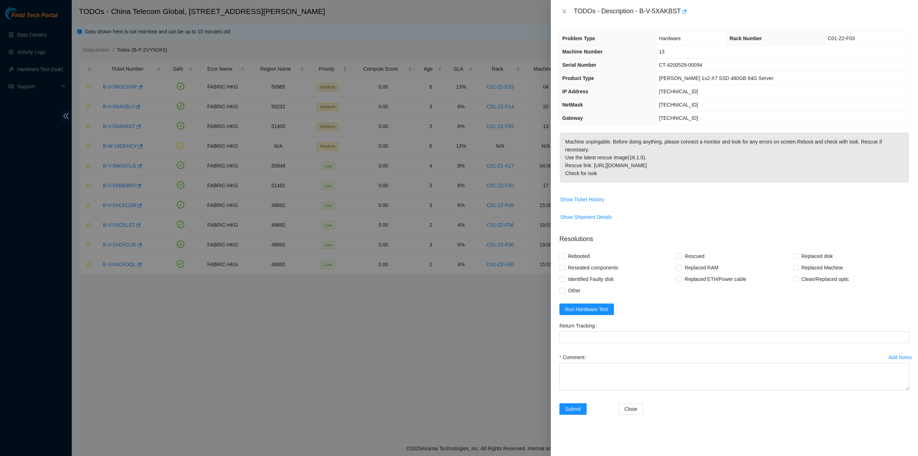
drag, startPoint x: 686, startPoint y: 165, endPoint x: 638, endPoint y: 70, distance: 106.0
click at [685, 162] on p "Machine unpingable. Before doing anything, please connect a monitor and look fo…" at bounding box center [734, 157] width 349 height 50
drag, startPoint x: 573, startPoint y: 9, endPoint x: 651, endPoint y: 163, distance: 173.0
click at [651, 163] on div "TODOs - Description - B-V-5XAKBST Problem Type Hardware Rack Number C01-Z2-F03 …" at bounding box center [734, 228] width 367 height 456
click at [566, 13] on icon "close" at bounding box center [564, 12] width 6 height 6
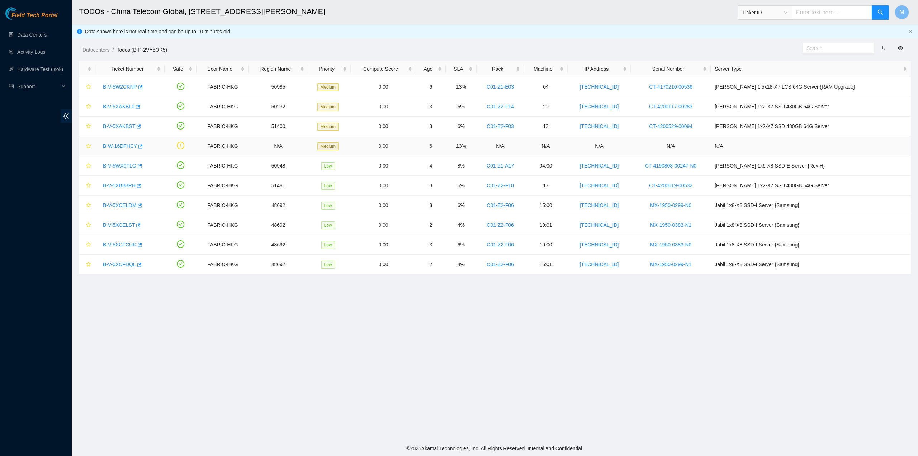
click at [116, 142] on div "B-W-16DFHCY" at bounding box center [129, 145] width 61 height 11
click at [117, 144] on link "B-W-16DFHCY" at bounding box center [120, 146] width 34 height 6
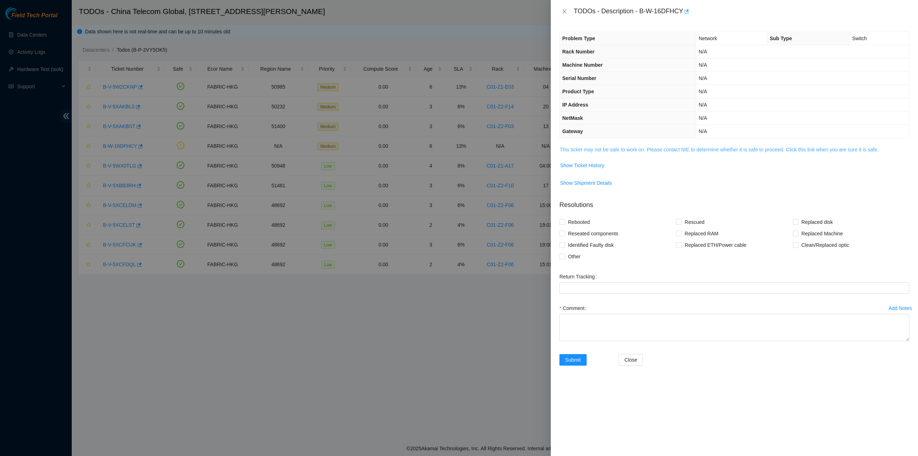
click at [638, 147] on link "This ticket may not be safe to work on. Please contact NIE to determine whether…" at bounding box center [719, 150] width 319 height 6
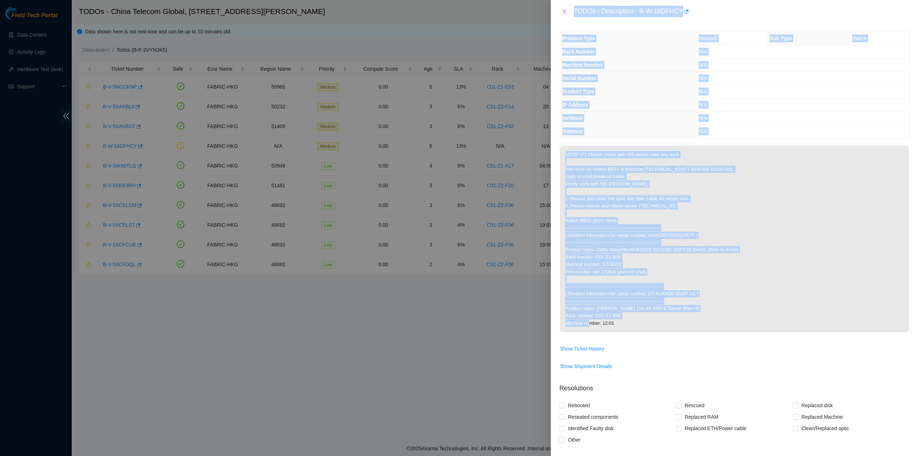
drag, startPoint x: 574, startPoint y: 9, endPoint x: 680, endPoint y: 320, distance: 329.0
click at [680, 320] on div "TODOs - Description - B-W-16DFHCY Problem Type Network Sub Type Switch Rack Num…" at bounding box center [734, 228] width 367 height 456
click at [565, 10] on icon "close" at bounding box center [564, 11] width 4 height 4
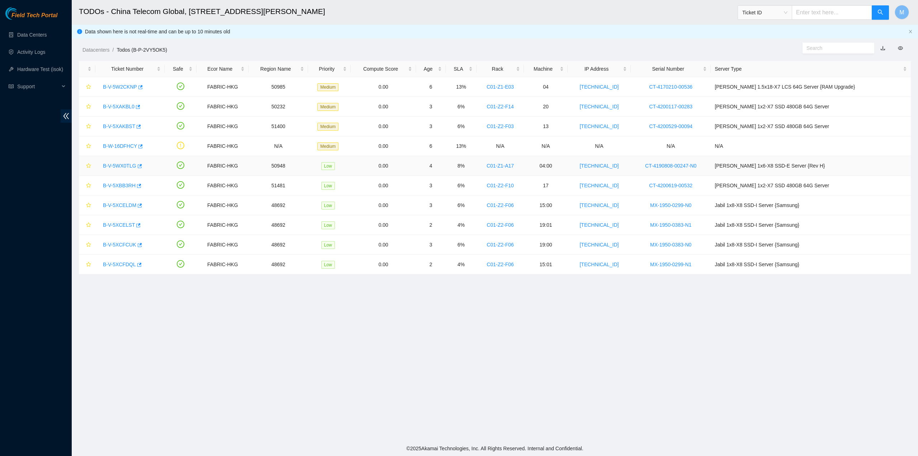
click at [112, 165] on link "B-V-5WX0TLG" at bounding box center [119, 166] width 33 height 6
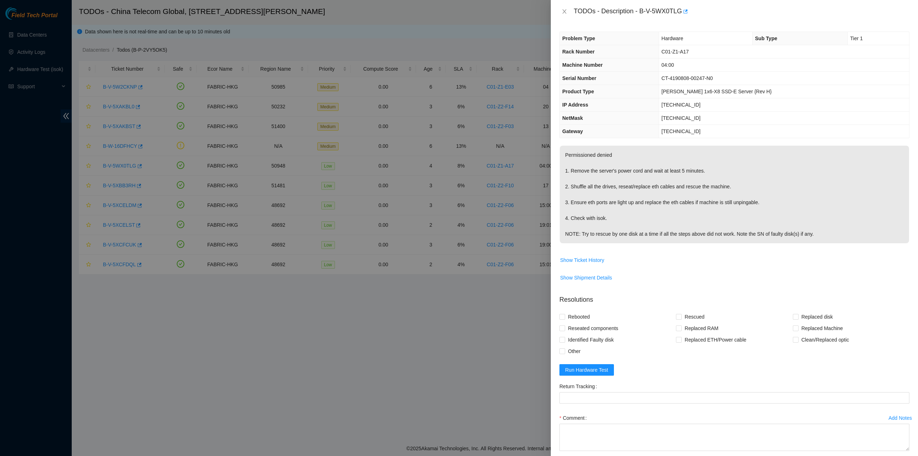
click at [613, 210] on p "Permissioned denied 1. Remove the server's power cord and wait at least 5 minut…" at bounding box center [734, 195] width 349 height 98
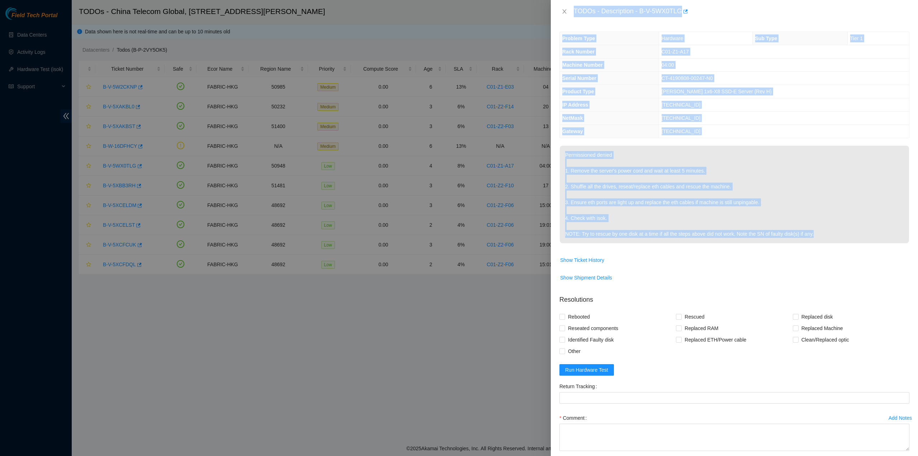
drag, startPoint x: 575, startPoint y: 9, endPoint x: 817, endPoint y: 240, distance: 334.4
click at [817, 240] on div "TODOs - Description - B-V-5WX0TLG Problem Type Hardware Sub Type Tier 1 Rack Nu…" at bounding box center [734, 228] width 367 height 456
click at [567, 10] on button "Close" at bounding box center [564, 11] width 10 height 7
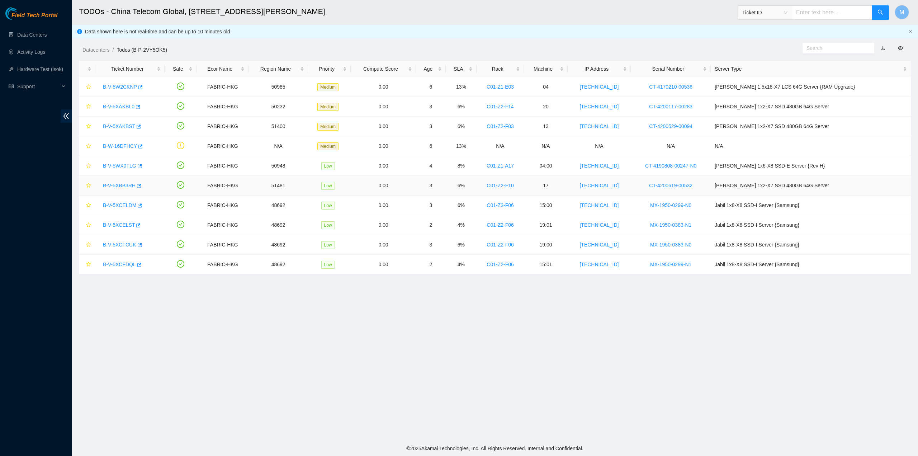
click at [118, 185] on link "B-V-5XBB3RH" at bounding box center [119, 185] width 33 height 6
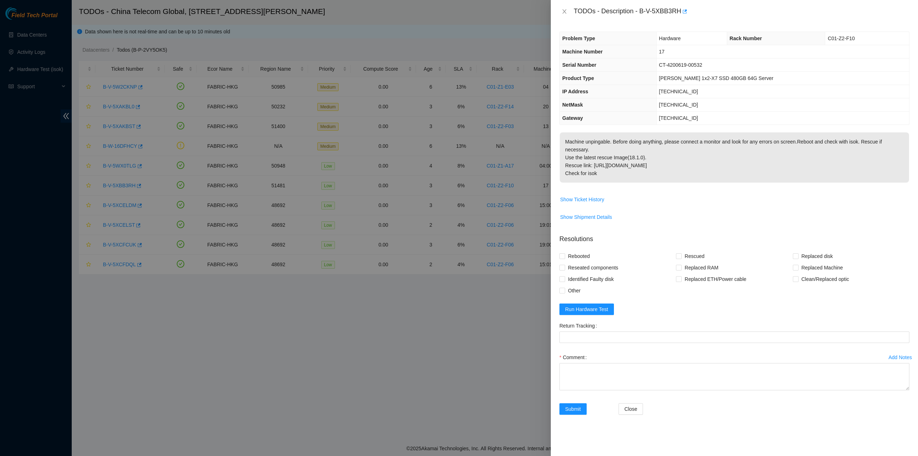
click at [693, 149] on p "Machine unpingable. Before doing anything, please connect a monitor and look fo…" at bounding box center [734, 157] width 349 height 50
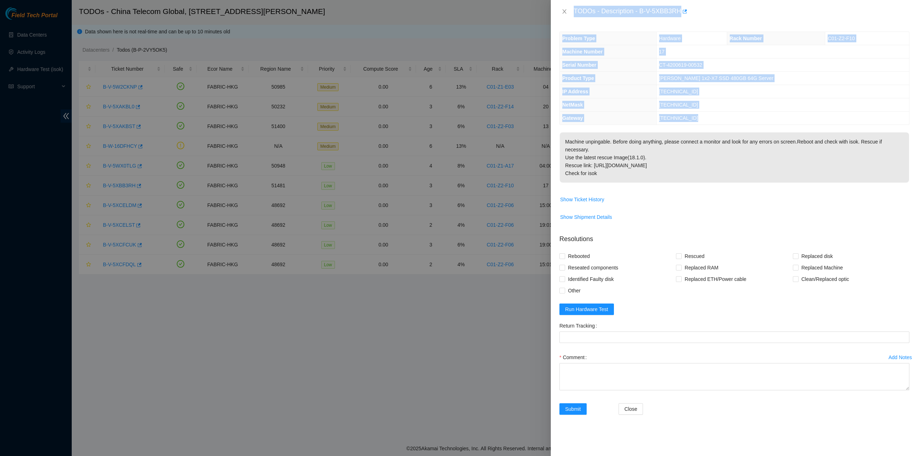
drag, startPoint x: 574, startPoint y: 9, endPoint x: 642, endPoint y: 189, distance: 192.7
click at [642, 189] on div "TODOs - Description - B-V-5XBB3RH Problem Type Hardware Rack Number C01-Z2-F10 …" at bounding box center [734, 228] width 367 height 456
click at [560, 10] on button "Close" at bounding box center [564, 11] width 10 height 7
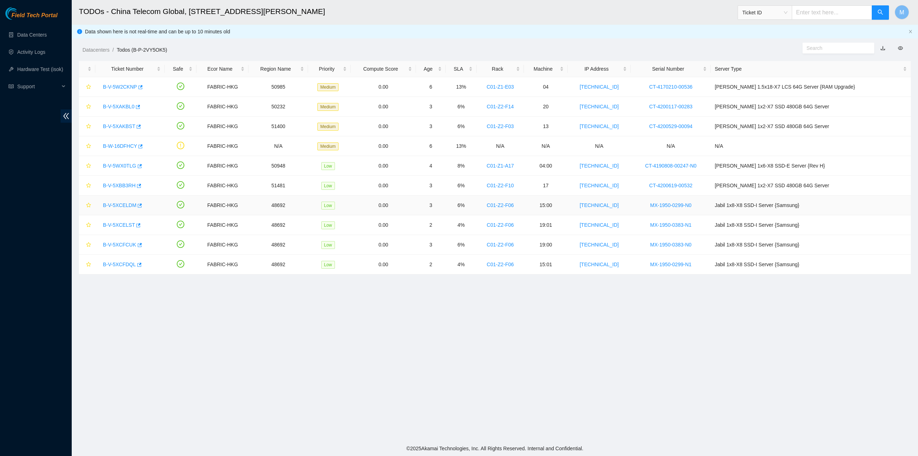
click at [119, 203] on link "B-V-5XCELDM" at bounding box center [119, 205] width 33 height 6
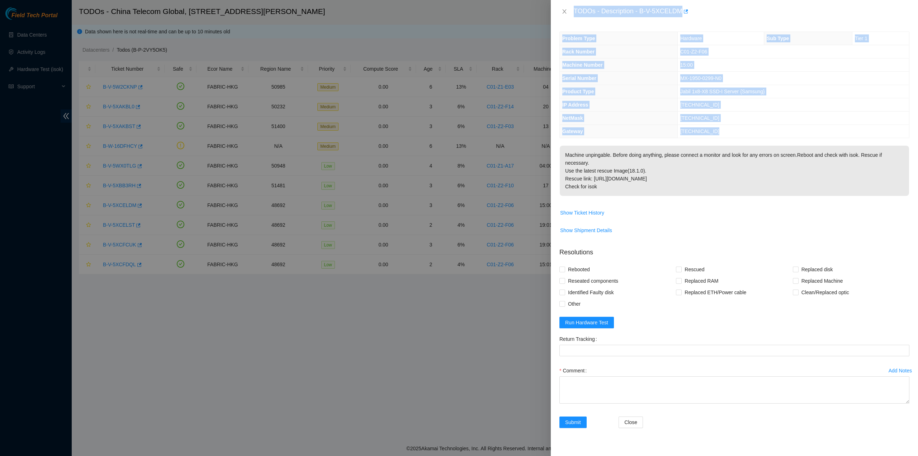
click at [652, 177] on p "Machine unpingable. Before doing anything, please connect a monitor and look fo…" at bounding box center [734, 171] width 349 height 50
drag, startPoint x: 572, startPoint y: 10, endPoint x: 618, endPoint y: 182, distance: 178.5
click at [626, 183] on div "TODOs - Description - B-V-5XCELDM Problem Type Hardware Sub Type Tier 1 Rack Nu…" at bounding box center [734, 228] width 367 height 456
drag, startPoint x: 565, startPoint y: 9, endPoint x: 343, endPoint y: 200, distance: 293.1
click at [565, 9] on icon "close" at bounding box center [564, 12] width 6 height 6
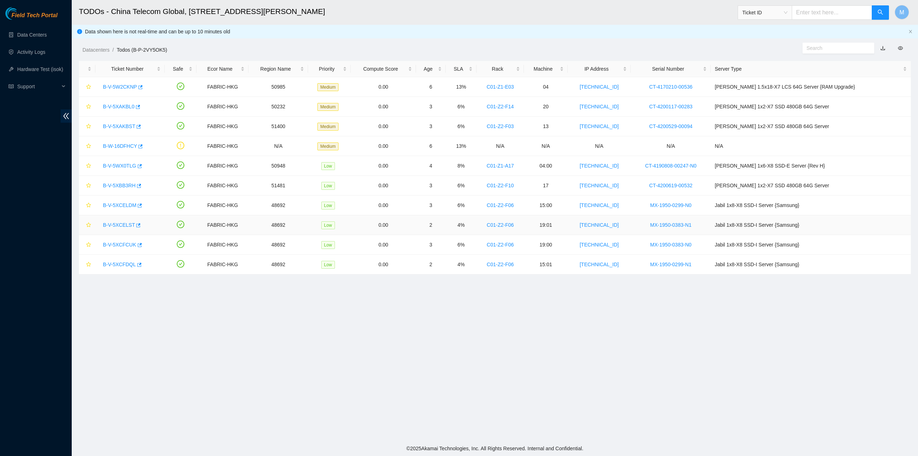
click at [120, 224] on link "B-V-5XCELST" at bounding box center [119, 225] width 32 height 6
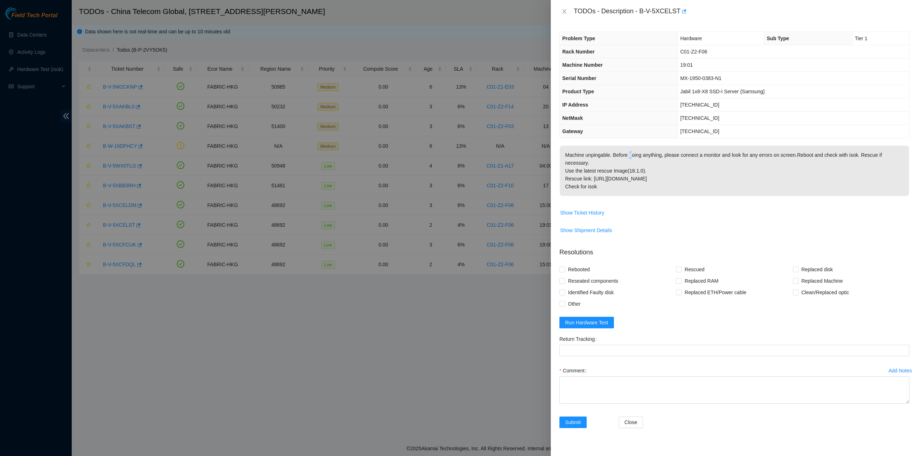
click at [630, 150] on p "Machine unpingable. Before doing anything, please connect a monitor and look fo…" at bounding box center [734, 171] width 349 height 50
drag, startPoint x: 579, startPoint y: 17, endPoint x: 604, endPoint y: 180, distance: 165.3
click at [617, 179] on div "TODOs - Description - B-V-5XCELST Problem Type Hardware Sub Type Tier 1 Rack Nu…" at bounding box center [734, 228] width 367 height 456
click at [566, 11] on icon "close" at bounding box center [564, 12] width 6 height 6
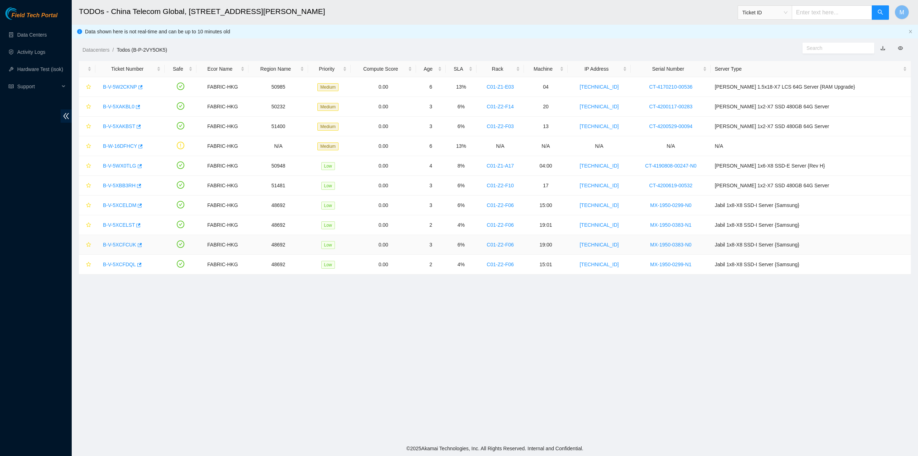
click at [116, 245] on link "B-V-5XCFCUK" at bounding box center [119, 245] width 33 height 6
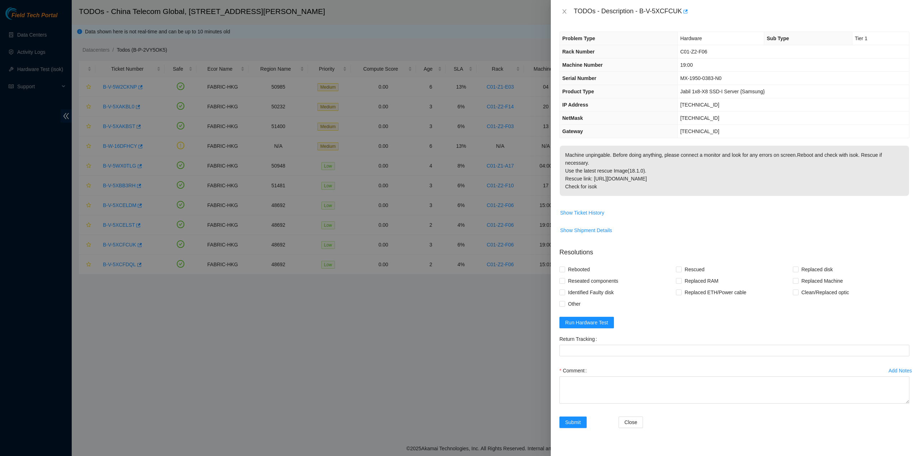
click at [609, 81] on th "Serial Number" at bounding box center [619, 78] width 118 height 13
click at [579, 11] on div "TODOs - Description - B-V-5XCFCUK" at bounding box center [742, 11] width 336 height 11
drag, startPoint x: 574, startPoint y: 9, endPoint x: 680, endPoint y: 183, distance: 204.0
click at [688, 186] on div "TODOs - Description - B-V-5XCFCUK Problem Type Hardware Sub Type Tier 1 Rack Nu…" at bounding box center [734, 228] width 367 height 456
click at [567, 10] on button "Close" at bounding box center [564, 11] width 10 height 7
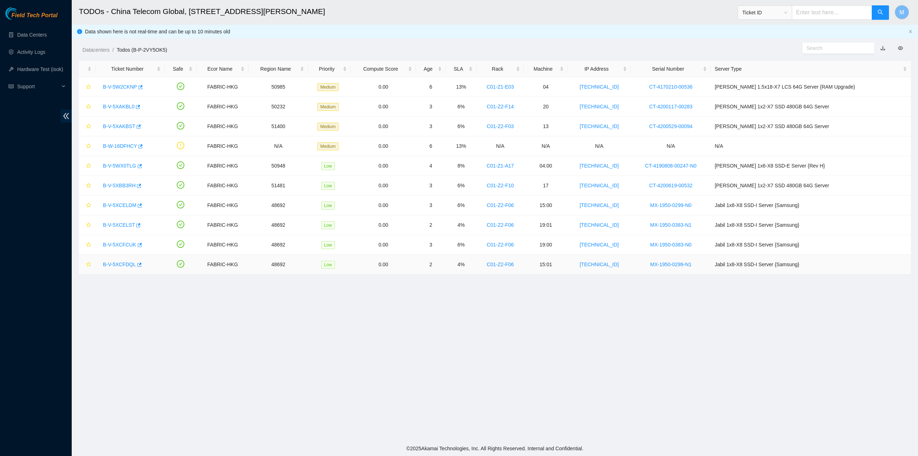
click at [123, 266] on link "B-V-5XCFDQL" at bounding box center [119, 264] width 33 height 6
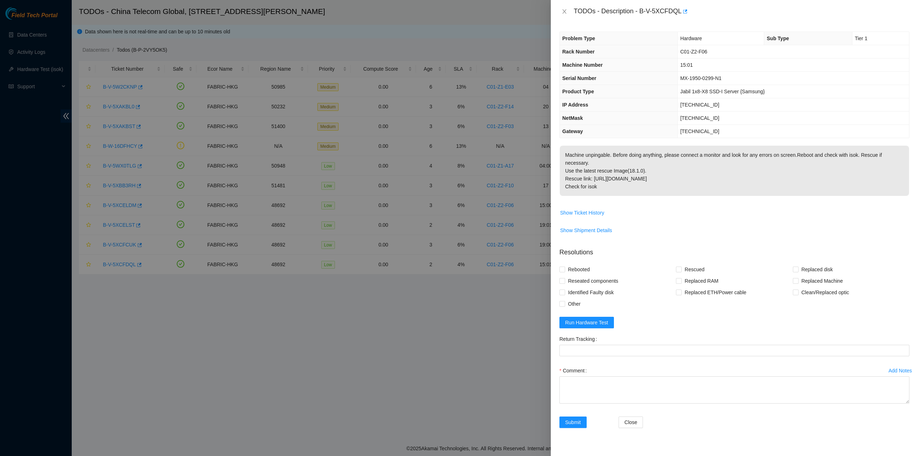
click at [648, 181] on p "Machine unpingable. Before doing anything, please connect a monitor and look fo…" at bounding box center [734, 171] width 349 height 50
drag, startPoint x: 574, startPoint y: 10, endPoint x: 634, endPoint y: 179, distance: 179.2
click at [634, 179] on div "TODOs - Description - B-V-5XCFDQL Problem Type Hardware Sub Type Tier 1 Rack Nu…" at bounding box center [734, 228] width 367 height 456
click at [568, 10] on button "Close" at bounding box center [564, 11] width 10 height 7
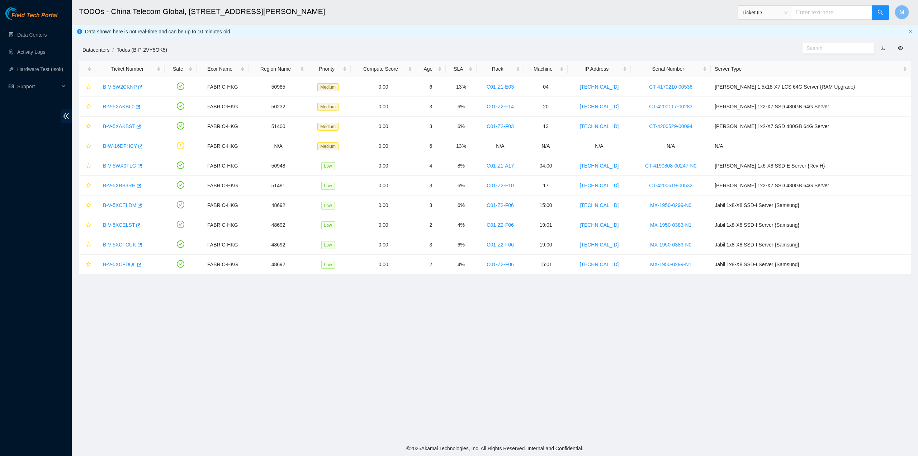
click at [89, 48] on link "Datacenters" at bounding box center [95, 50] width 27 height 6
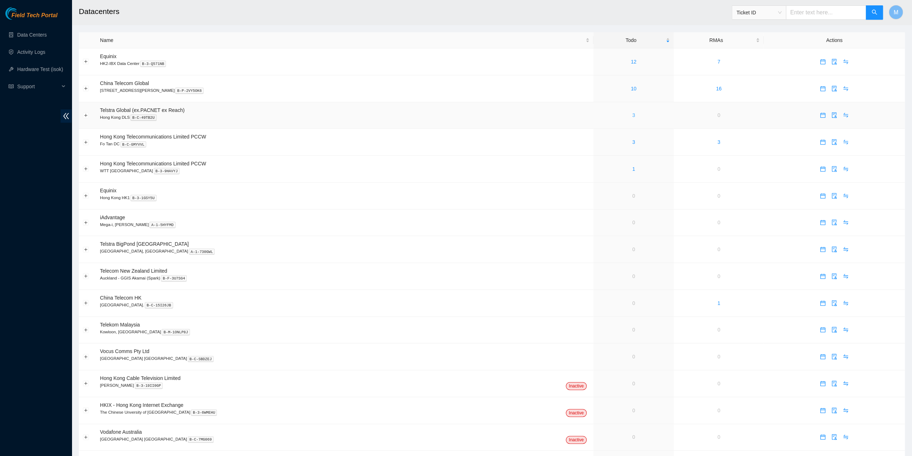
click at [632, 116] on link "3" at bounding box center [633, 115] width 3 height 6
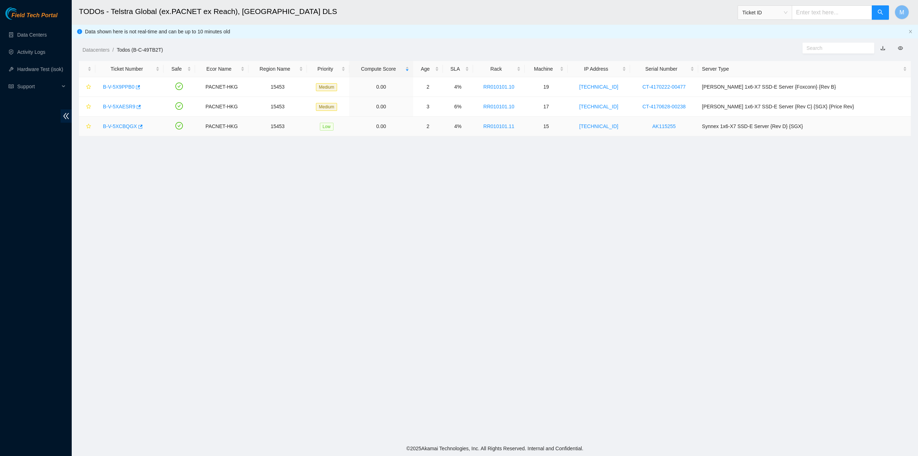
click at [118, 128] on link "B-V-5XCBQGX" at bounding box center [120, 126] width 34 height 6
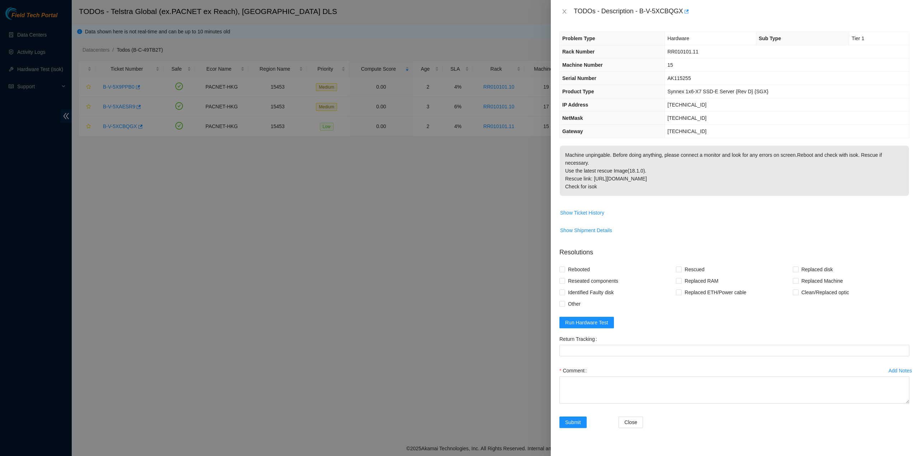
drag, startPoint x: 680, startPoint y: 160, endPoint x: 651, endPoint y: 91, distance: 74.7
click at [679, 159] on p "Machine unpingable. Before doing anything, please connect a monitor and look fo…" at bounding box center [734, 171] width 349 height 50
drag, startPoint x: 575, startPoint y: 10, endPoint x: 661, endPoint y: 167, distance: 179.1
click at [682, 176] on div "TODOs - Description - B-V-5XCBQGX Problem Type Hardware Sub Type Tier 1 Rack Nu…" at bounding box center [734, 228] width 367 height 456
click at [563, 10] on icon "close" at bounding box center [564, 12] width 6 height 6
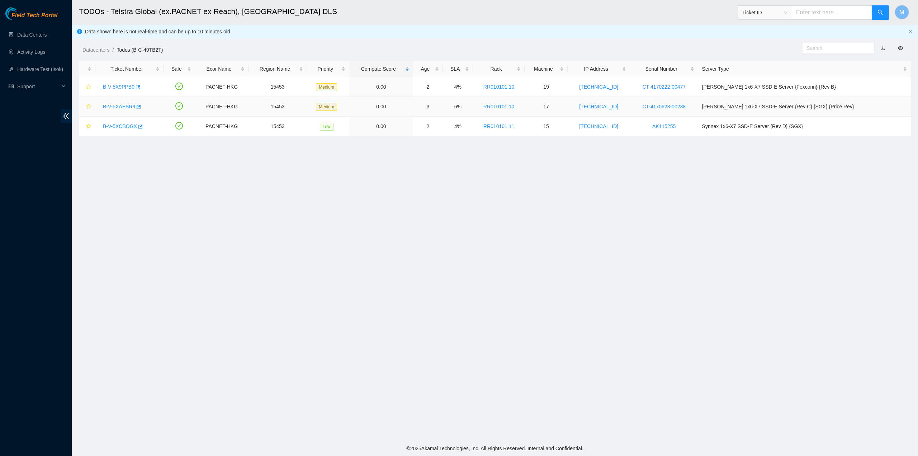
click at [122, 106] on link "B-V-5XAESR9" at bounding box center [119, 107] width 32 height 6
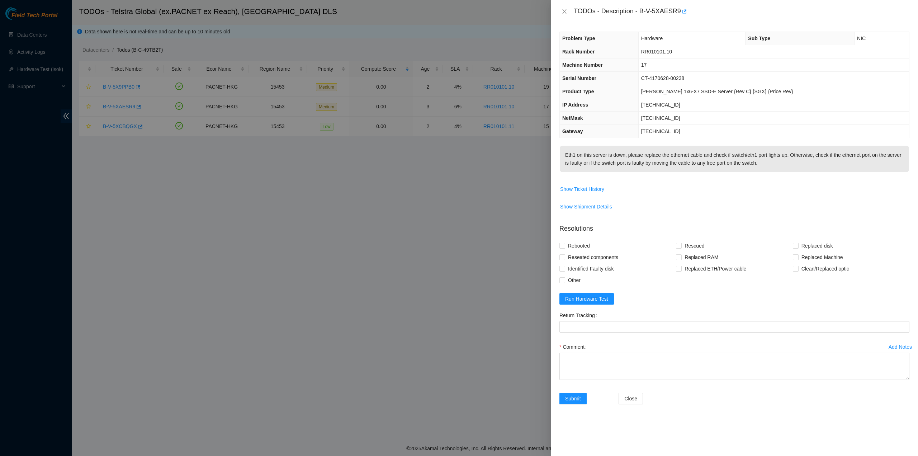
click at [700, 172] on p "Eth1 on this server is down, please replace the ethernet cable and check if swi…" at bounding box center [734, 159] width 349 height 27
drag, startPoint x: 574, startPoint y: 9, endPoint x: 766, endPoint y: 182, distance: 259.1
click at [776, 182] on div "TODOs - Description - B-V-5XAESR9 Problem Type Hardware Sub Type NIC Rack Numbe…" at bounding box center [734, 228] width 367 height 456
drag, startPoint x: 565, startPoint y: 12, endPoint x: 452, endPoint y: 118, distance: 154.7
click at [565, 13] on icon "close" at bounding box center [564, 11] width 4 height 4
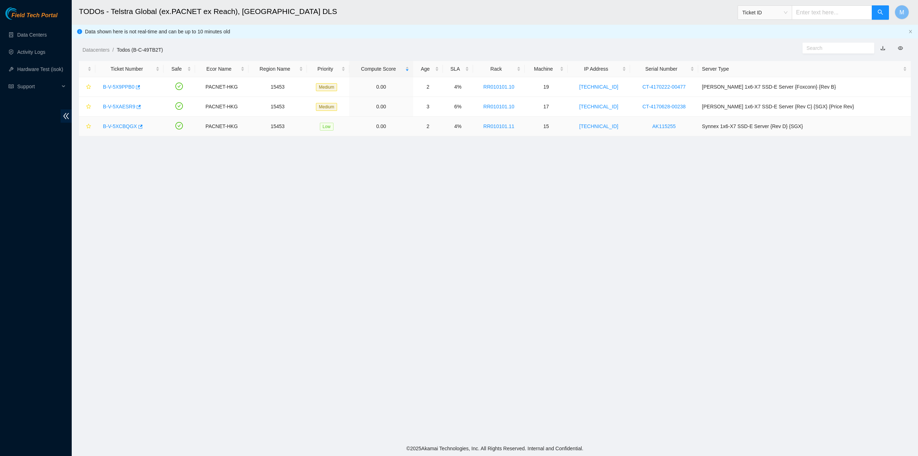
click at [120, 128] on link "B-V-5XCBQGX" at bounding box center [120, 126] width 34 height 6
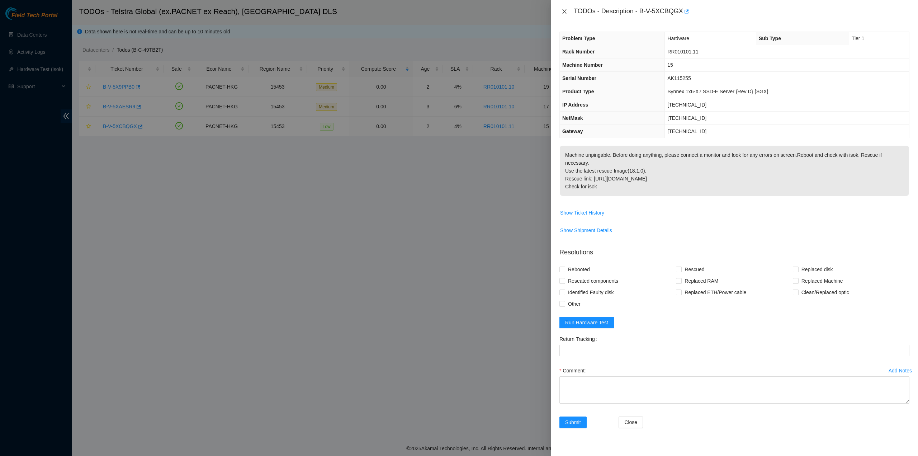
click at [567, 10] on icon "close" at bounding box center [564, 12] width 6 height 6
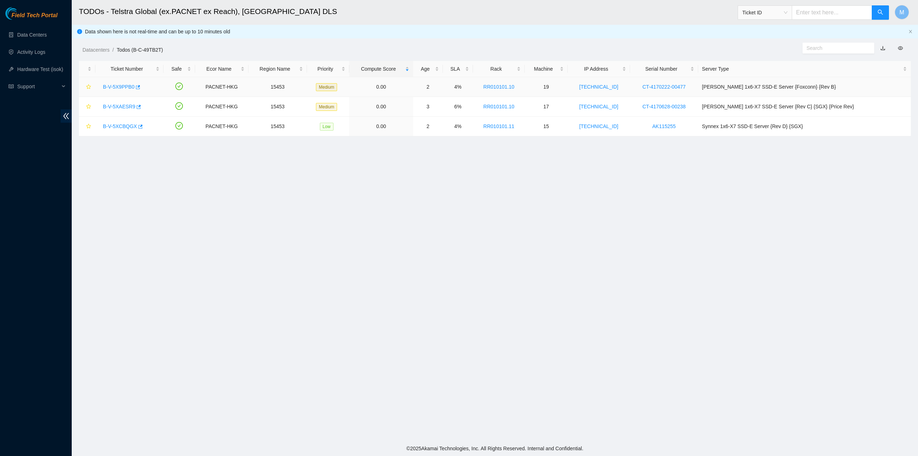
click at [109, 84] on link "B-V-5X9PPB0" at bounding box center [119, 87] width 32 height 6
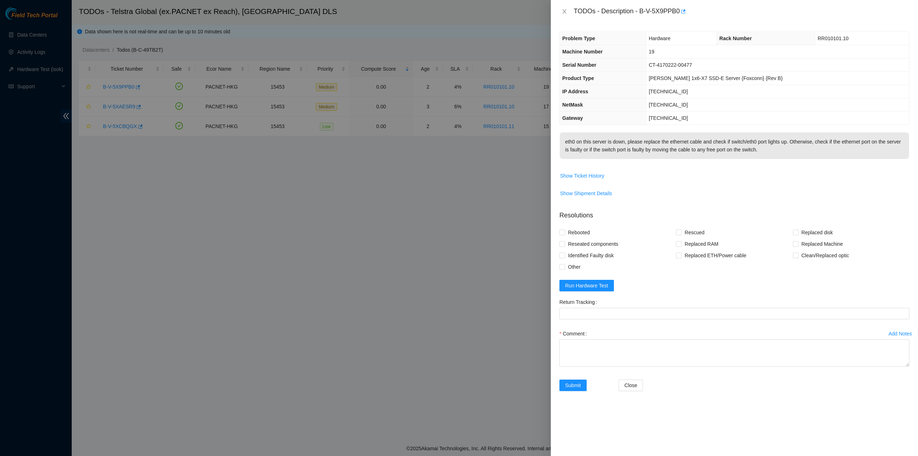
click at [620, 132] on td "eth0 on this server is down, please replace the ethernet cable and check if swi…" at bounding box center [734, 151] width 350 height 38
drag, startPoint x: 574, startPoint y: 9, endPoint x: 771, endPoint y: 157, distance: 246.8
click at [773, 156] on div "TODOs - Description - B-V-5X9PPB0 Problem Type Hardware Rack Number RR010101.10…" at bounding box center [734, 228] width 367 height 456
click at [565, 11] on icon "close" at bounding box center [564, 11] width 4 height 4
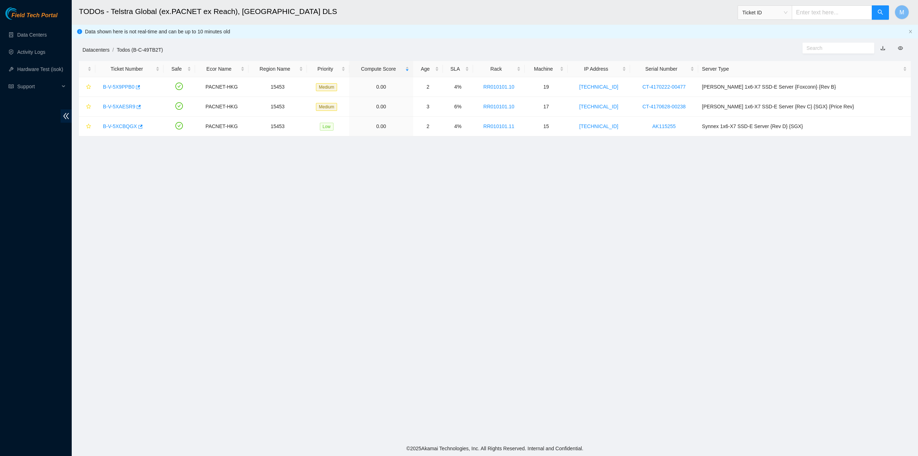
drag, startPoint x: 113, startPoint y: 52, endPoint x: 103, endPoint y: 52, distance: 9.3
click at [111, 51] on li "Datacenters /" at bounding box center [99, 50] width 34 height 8
click at [99, 50] on link "Datacenters" at bounding box center [95, 50] width 27 height 6
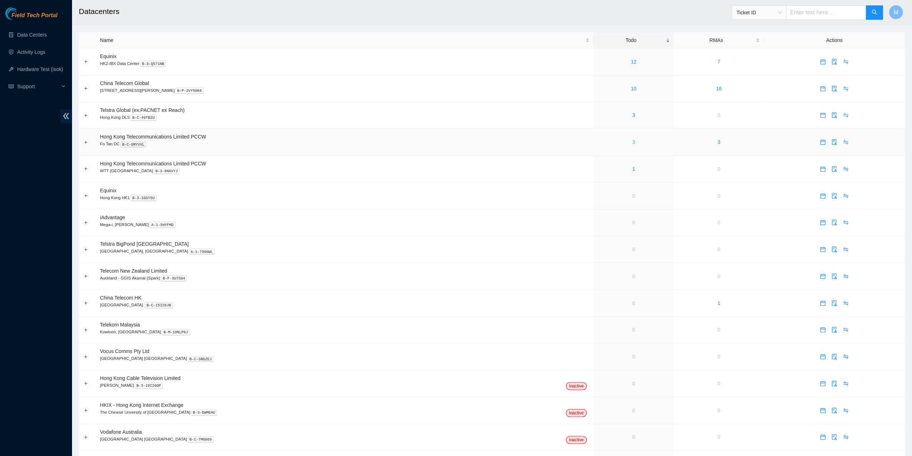
click at [632, 141] on link "3" at bounding box center [633, 142] width 3 height 6
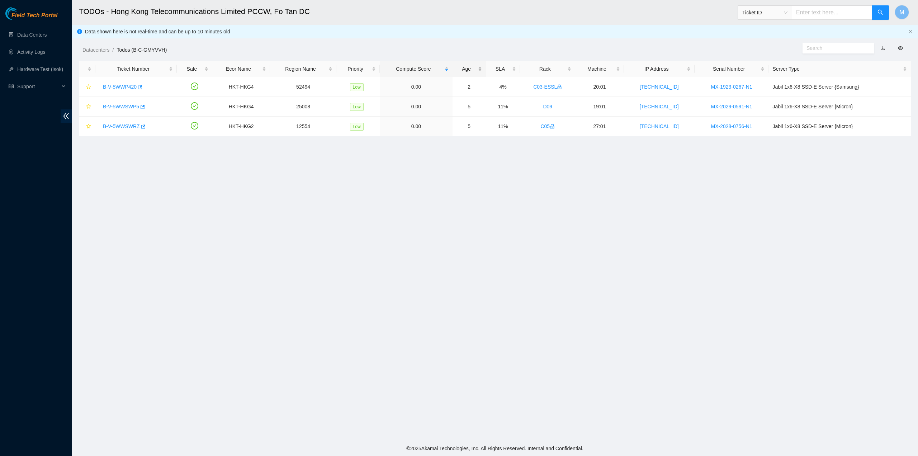
click at [477, 65] on div "Age" at bounding box center [468, 69] width 25 height 8
click at [476, 67] on div "Age" at bounding box center [468, 69] width 25 height 8
click at [120, 86] on link "B-V-5WWSWP5" at bounding box center [121, 87] width 36 height 6
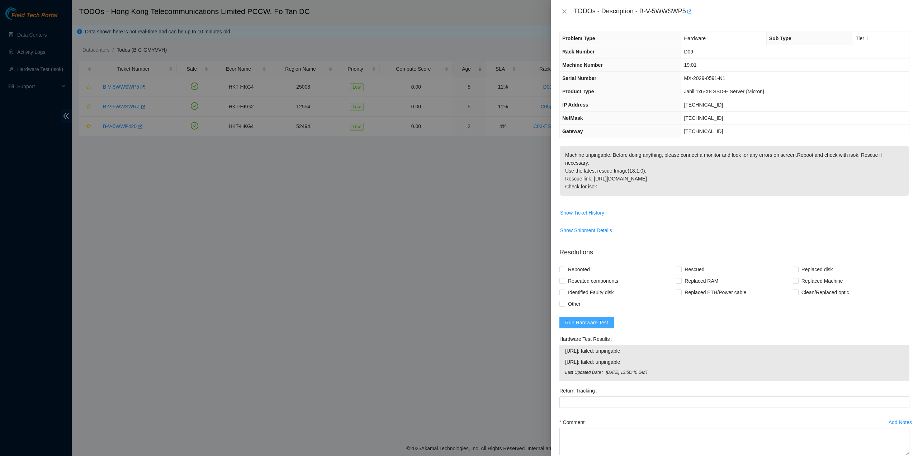
click at [587, 315] on form "Resolutions Rebooted Rescued Replaced disk Reseated components Replaced RAM Rep…" at bounding box center [734, 365] width 350 height 246
drag, startPoint x: 589, startPoint y: 322, endPoint x: 590, endPoint y: 318, distance: 4.9
click at [589, 322] on span "Run Hardware Test" at bounding box center [586, 322] width 43 height 8
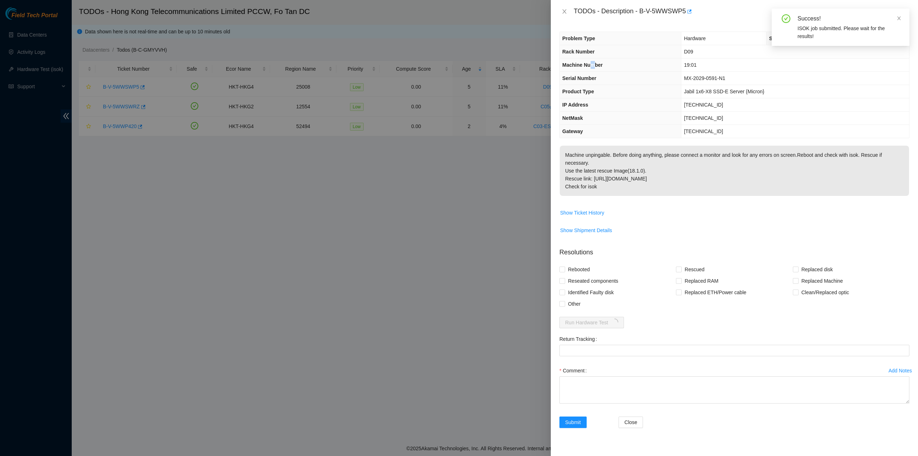
drag, startPoint x: 593, startPoint y: 68, endPoint x: 582, endPoint y: 47, distance: 23.6
click at [593, 65] on th "Machine Number" at bounding box center [621, 64] width 122 height 13
drag, startPoint x: 573, startPoint y: 7, endPoint x: 642, endPoint y: 147, distance: 156.8
click at [685, 177] on div "TODOs - Description - B-V-5WWSWP5 Problem Type Hardware Sub Type Tier 1 Rack Nu…" at bounding box center [734, 228] width 367 height 456
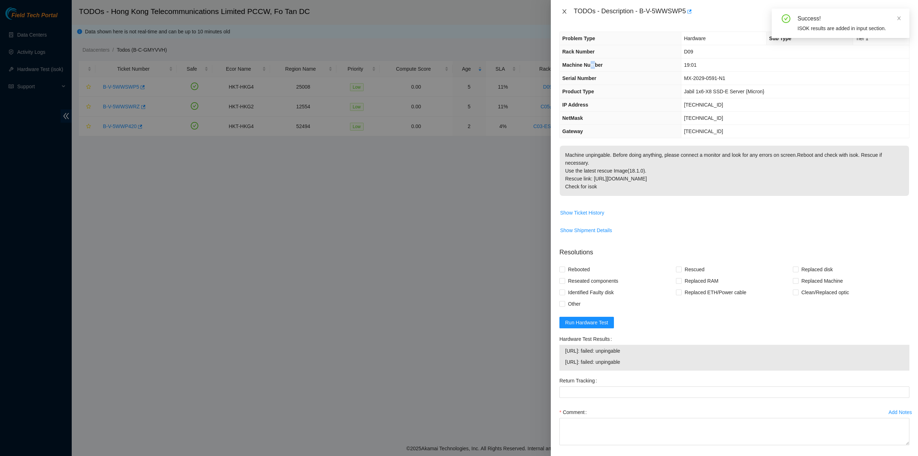
click at [566, 13] on icon "close" at bounding box center [564, 12] width 6 height 6
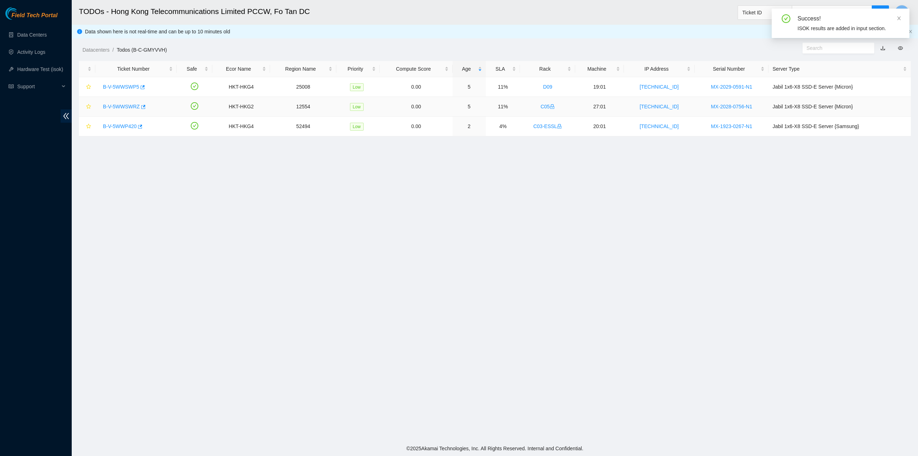
click at [120, 105] on link "B-V-5WWSWRZ" at bounding box center [121, 107] width 37 height 6
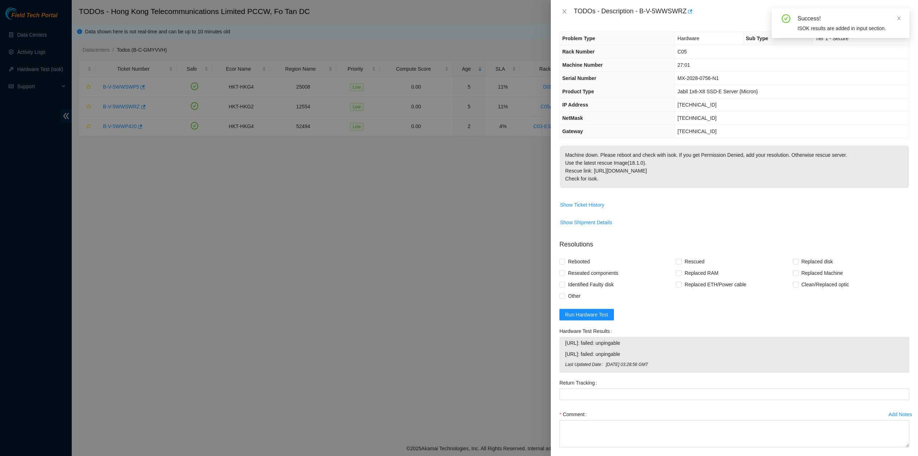
drag, startPoint x: 721, startPoint y: 183, endPoint x: 697, endPoint y: 165, distance: 30.4
click at [721, 183] on p "Machine down. Please reboot and check with isok. If you get Permission Denied, …" at bounding box center [734, 167] width 349 height 42
drag, startPoint x: 696, startPoint y: 163, endPoint x: 624, endPoint y: 84, distance: 107.4
click at [695, 163] on p "Machine down. Please reboot and check with isok. If you get Permission Denied, …" at bounding box center [734, 167] width 349 height 42
drag, startPoint x: 574, startPoint y: 11, endPoint x: 684, endPoint y: 180, distance: 201.7
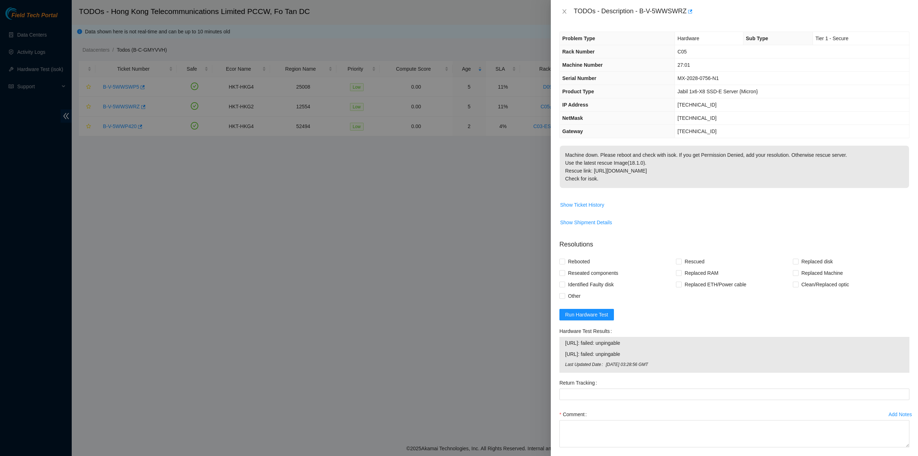
click at [688, 180] on div "TODOs - Description - B-V-5WWSWRZ Problem Type Hardware Sub Type Tier 1 - Secur…" at bounding box center [734, 228] width 367 height 456
click at [564, 11] on icon "close" at bounding box center [564, 12] width 6 height 6
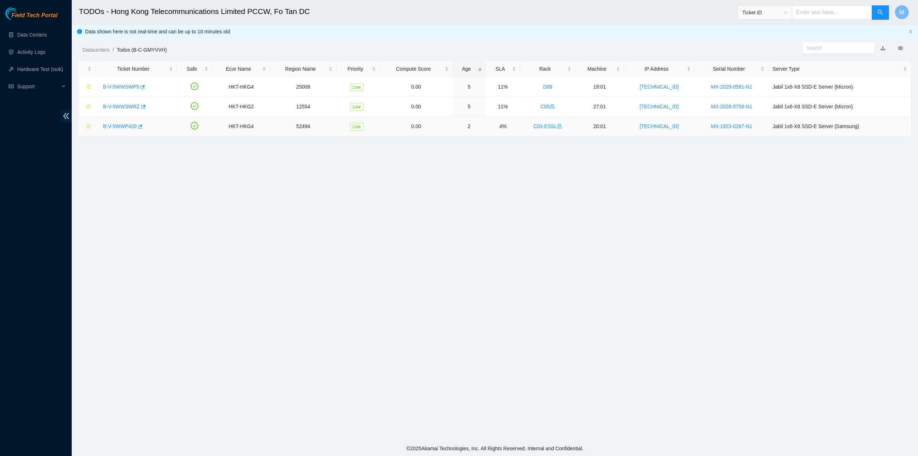
click at [115, 127] on link "B-V-5WWP420" at bounding box center [120, 126] width 34 height 6
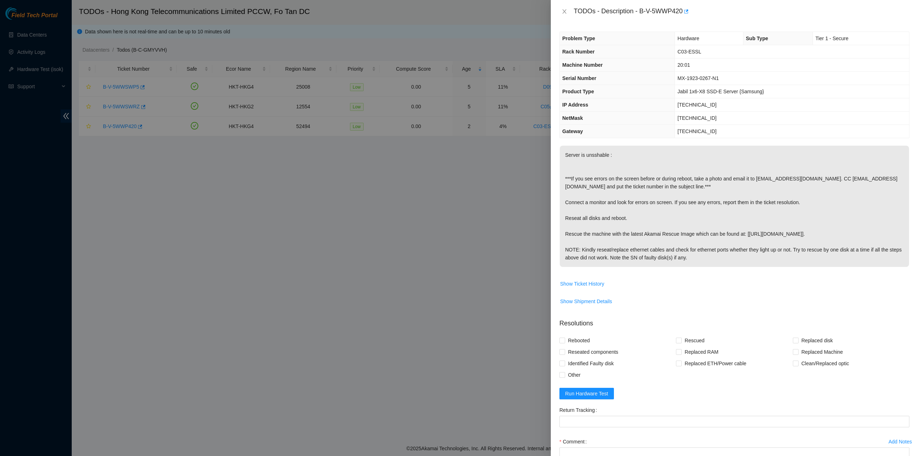
click at [634, 146] on p "Server is unsshable : ***If you see errors on the screen before or during reboo…" at bounding box center [734, 206] width 349 height 121
drag, startPoint x: 575, startPoint y: 10, endPoint x: 754, endPoint y: 259, distance: 306.2
click at [754, 259] on div "TODOs - Description - B-V-5WWP420 Problem Type Hardware Sub Type Tier 1 - Secur…" at bounding box center [734, 228] width 367 height 456
click at [565, 12] on icon "close" at bounding box center [564, 11] width 4 height 4
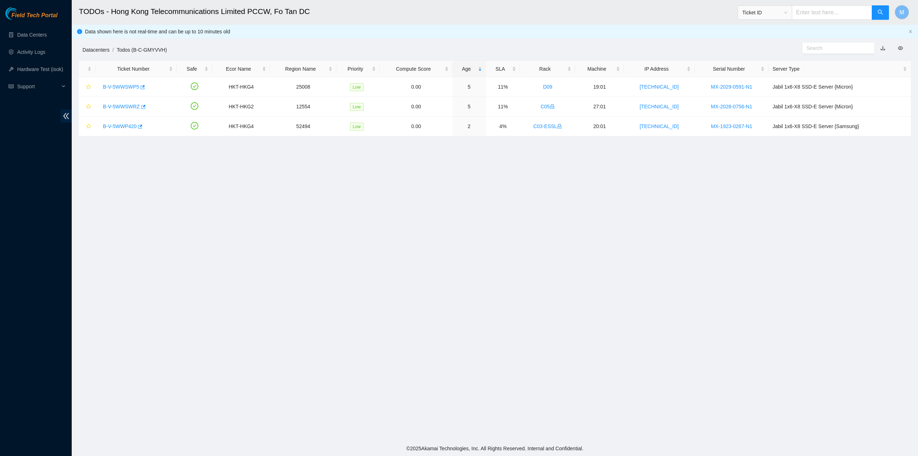
click at [98, 48] on link "Datacenters" at bounding box center [95, 50] width 27 height 6
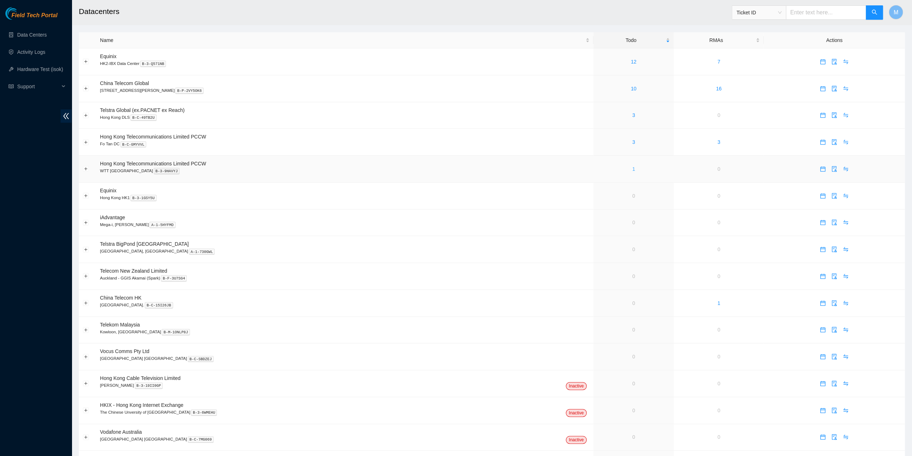
click at [632, 168] on link "1" at bounding box center [633, 169] width 3 height 6
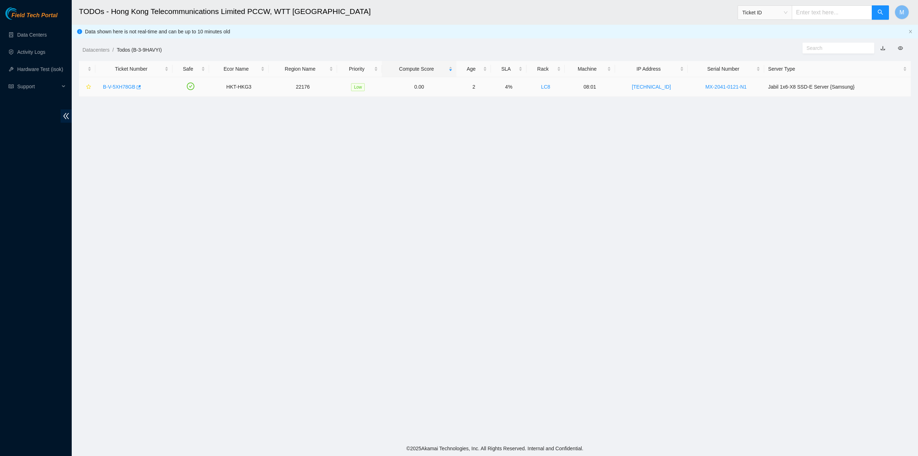
click at [111, 88] on link "B-V-5XH78GB" at bounding box center [119, 87] width 32 height 6
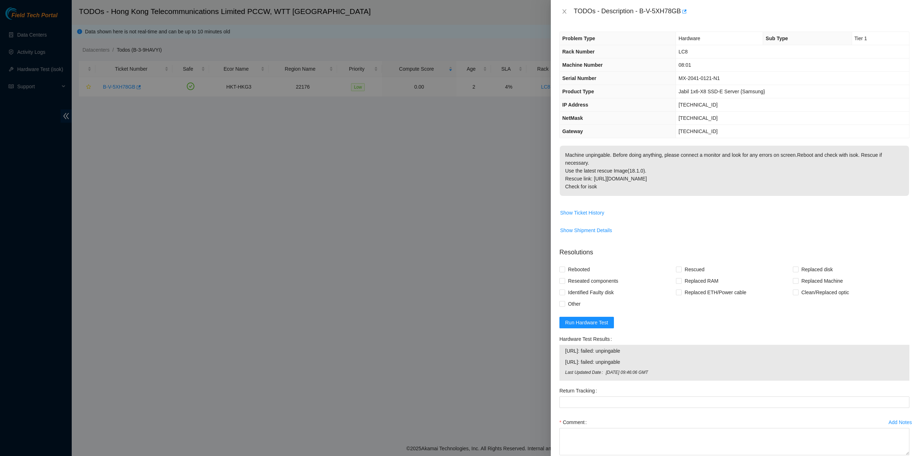
click at [659, 191] on p "Machine unpingable. Before doing anything, please connect a monitor and look fo…" at bounding box center [734, 171] width 349 height 50
drag, startPoint x: 609, startPoint y: 37, endPoint x: 656, endPoint y: 186, distance: 156.2
click at [656, 186] on div "TODOs - Description - B-V-5XH78GB Problem Type Hardware Sub Type Tier 1 Rack Nu…" at bounding box center [734, 228] width 367 height 456
click at [563, 8] on div "TODOs - Description - B-V-5XH78GB" at bounding box center [734, 11] width 350 height 11
click at [564, 9] on icon "close" at bounding box center [564, 12] width 6 height 6
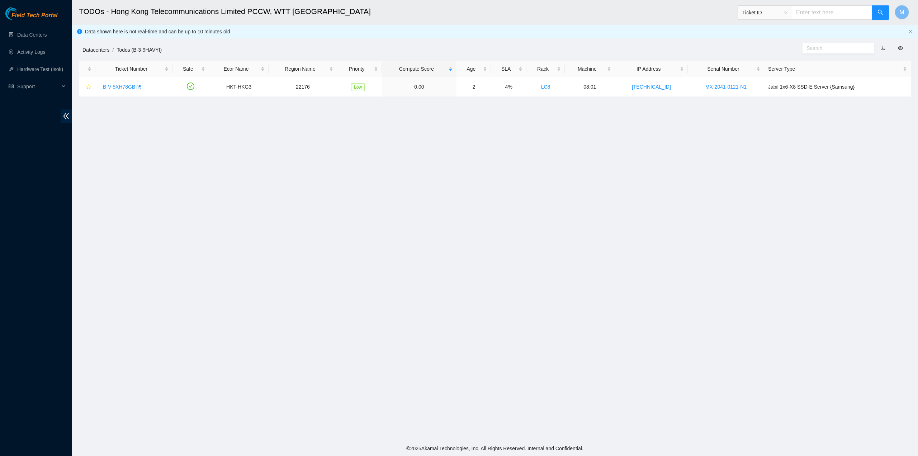
click at [91, 48] on link "Datacenters" at bounding box center [95, 50] width 27 height 6
